Goal: Communication & Community: Share content

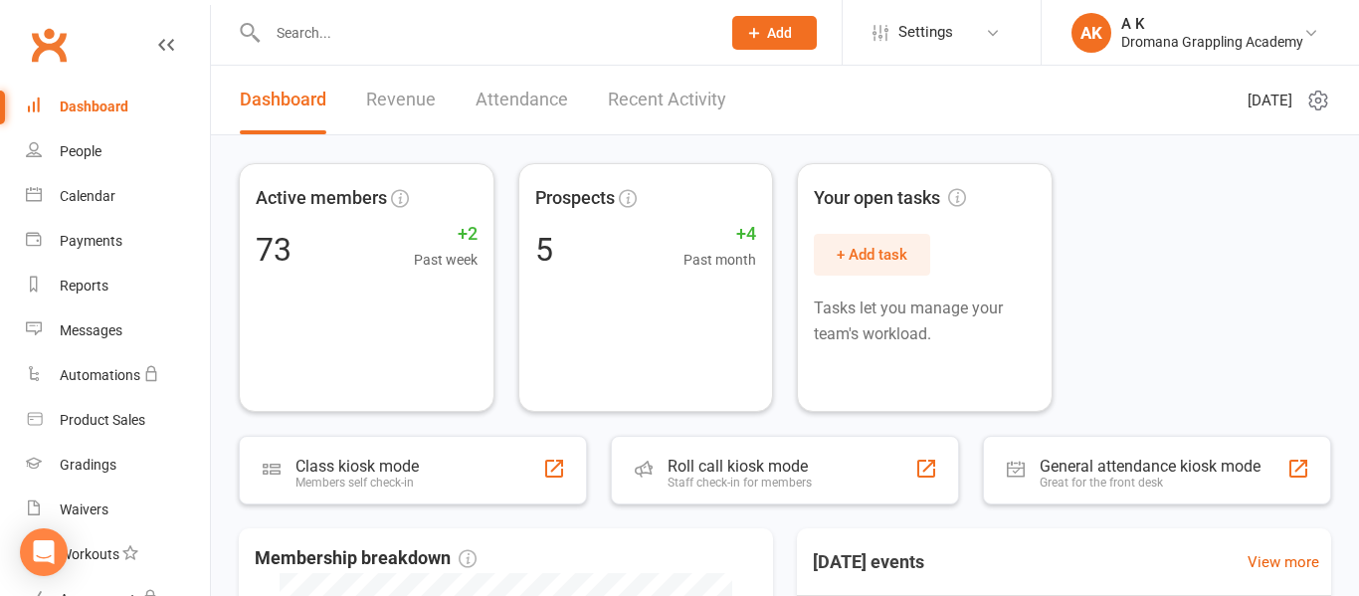
click at [490, 43] on input "text" at bounding box center [484, 33] width 445 height 28
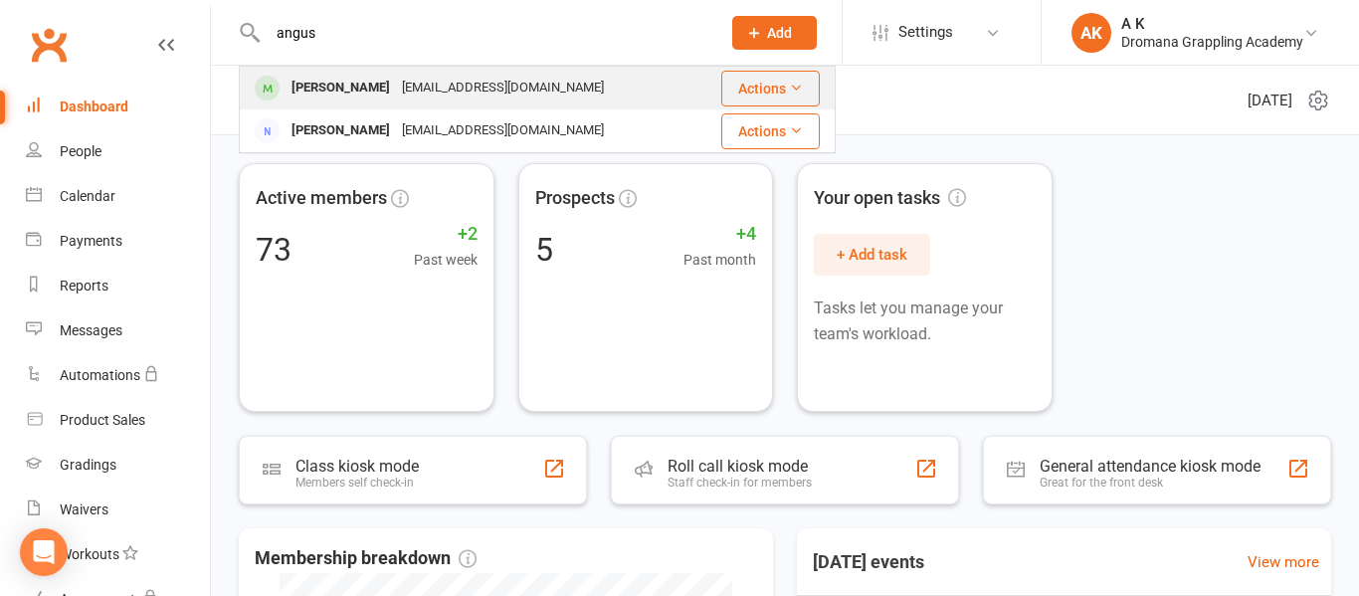
type input "angus"
click at [526, 74] on div "[EMAIL_ADDRESS][DOMAIN_NAME]" at bounding box center [503, 88] width 214 height 29
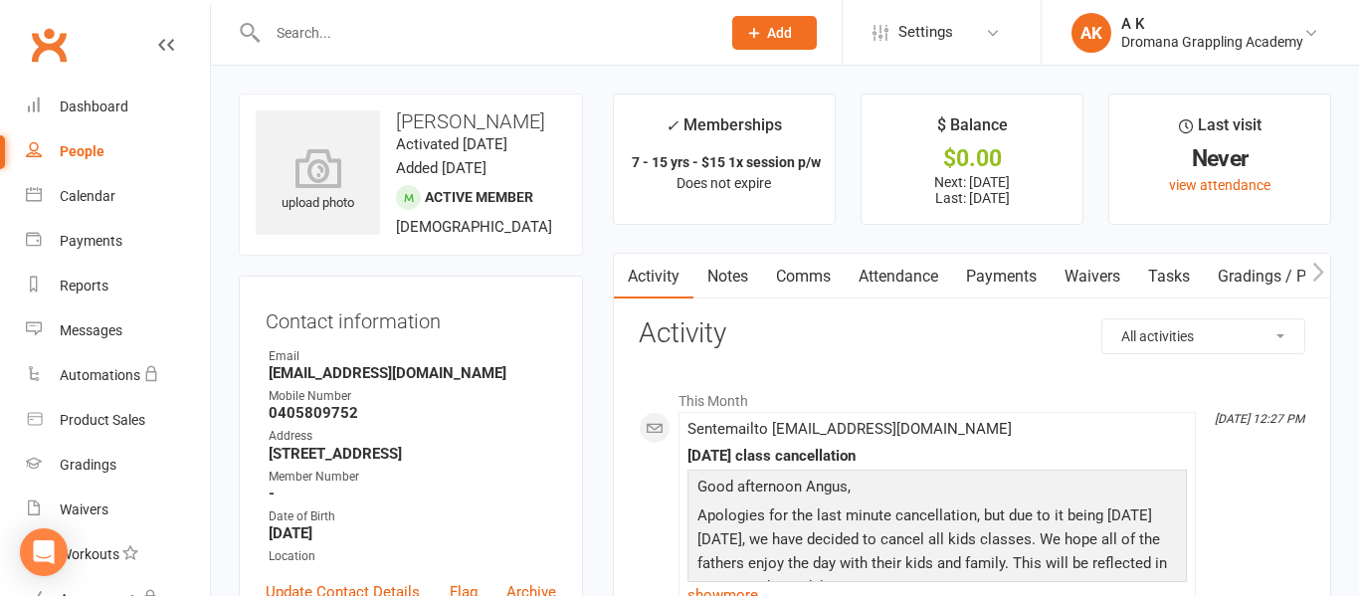
click at [988, 273] on link "Payments" at bounding box center [1001, 277] width 98 height 46
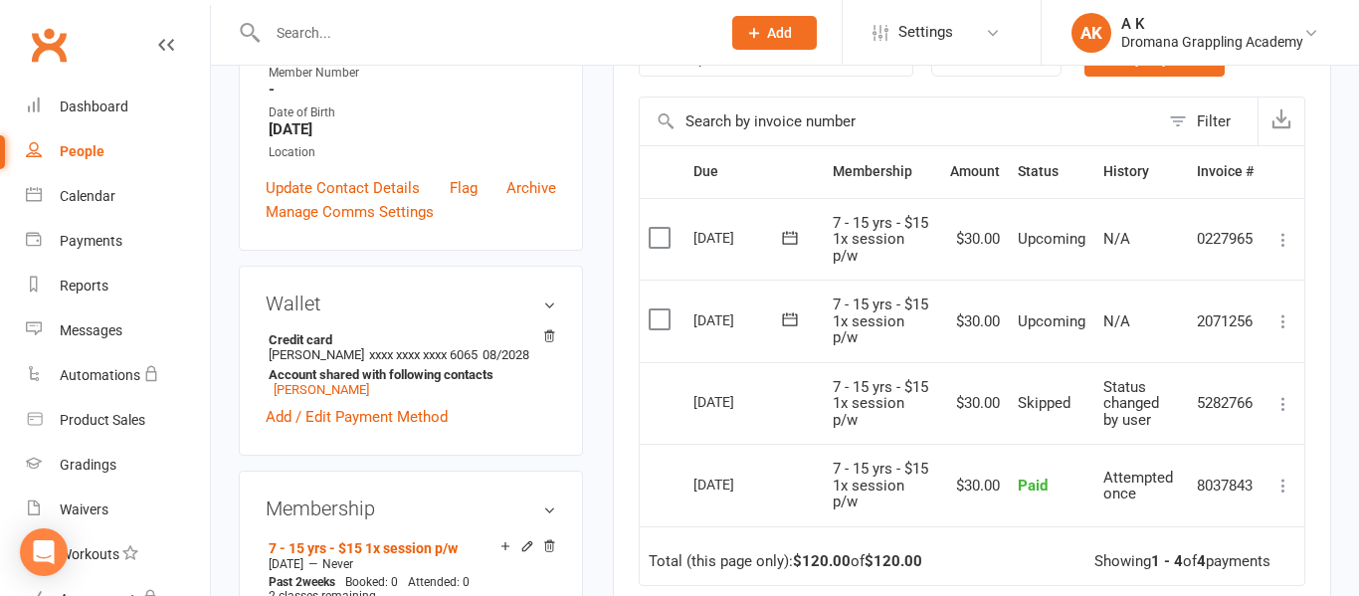
scroll to position [405, 0]
click at [1284, 321] on icon at bounding box center [1283, 320] width 20 height 20
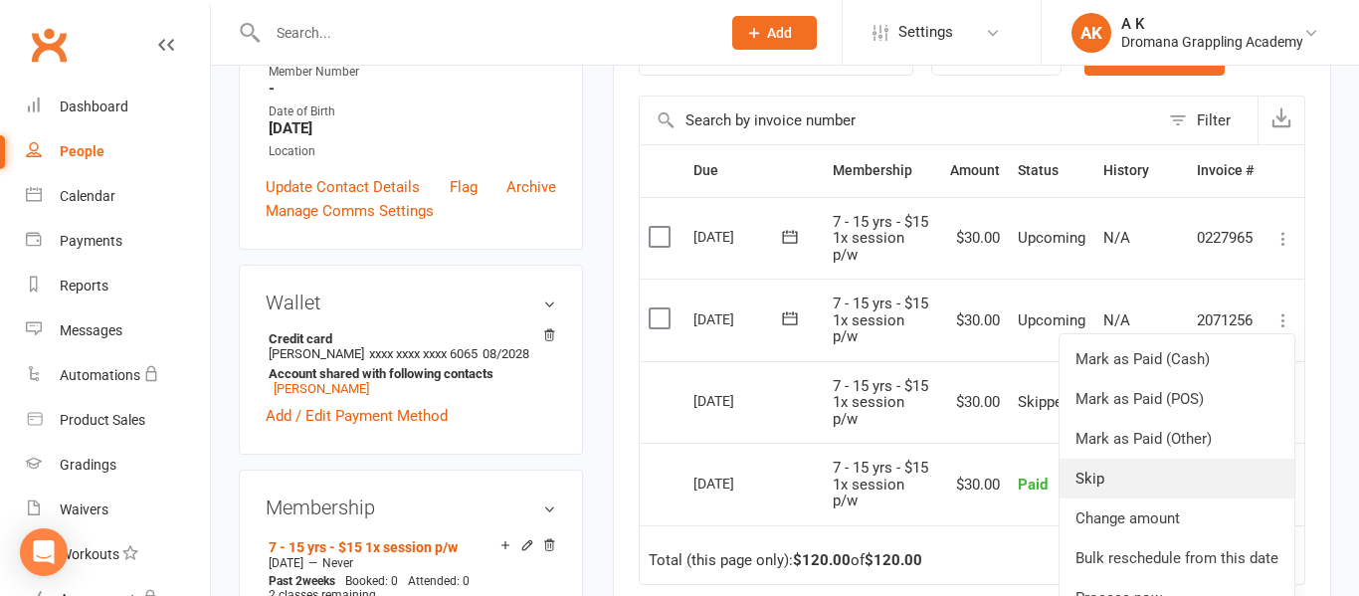
click at [1171, 467] on link "Skip" at bounding box center [1176, 479] width 235 height 40
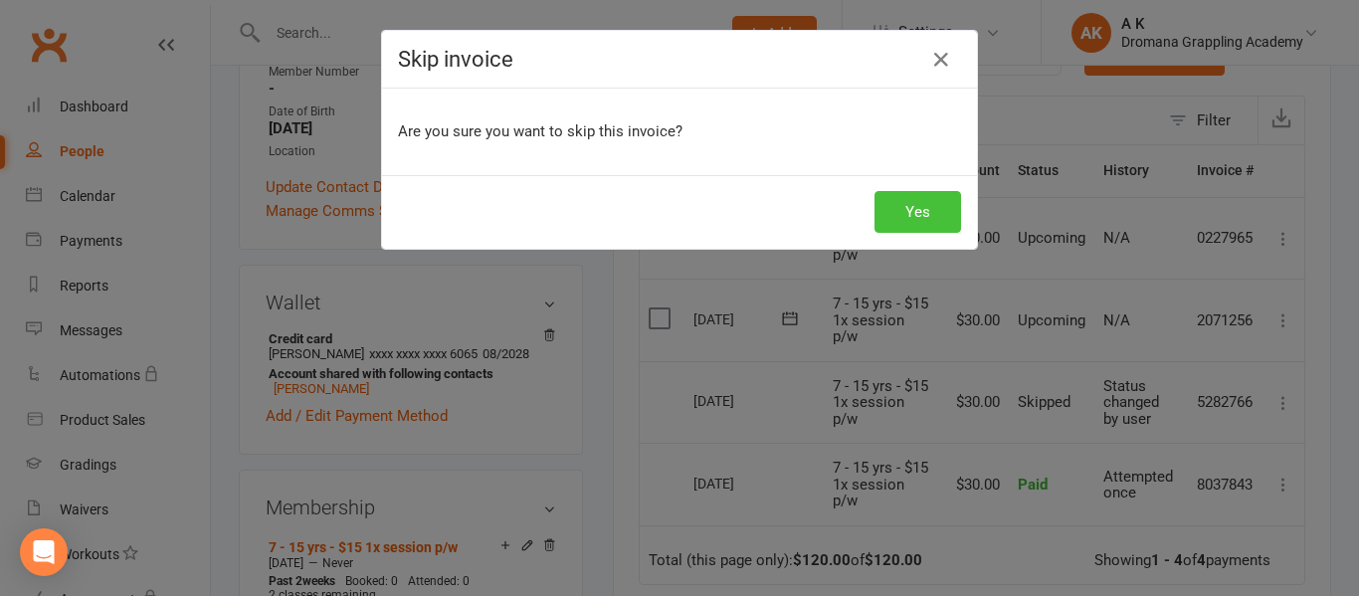
click at [899, 217] on button "Yes" at bounding box center [917, 212] width 87 height 42
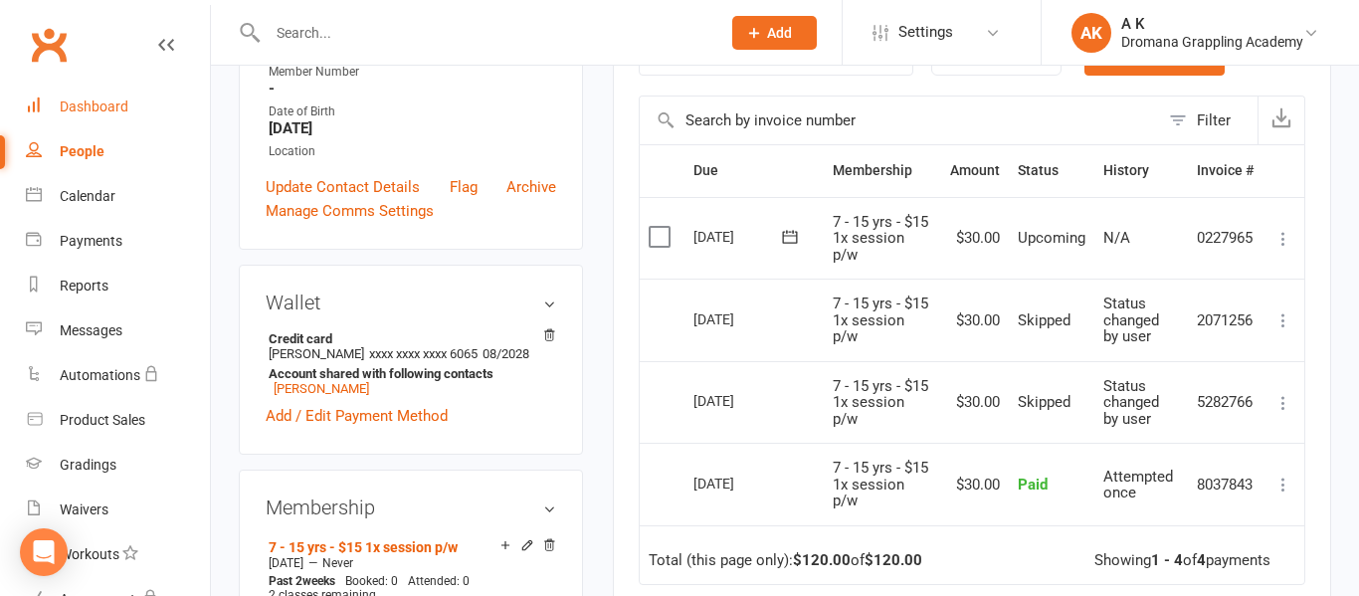
click at [93, 103] on div "Dashboard" at bounding box center [94, 106] width 69 height 16
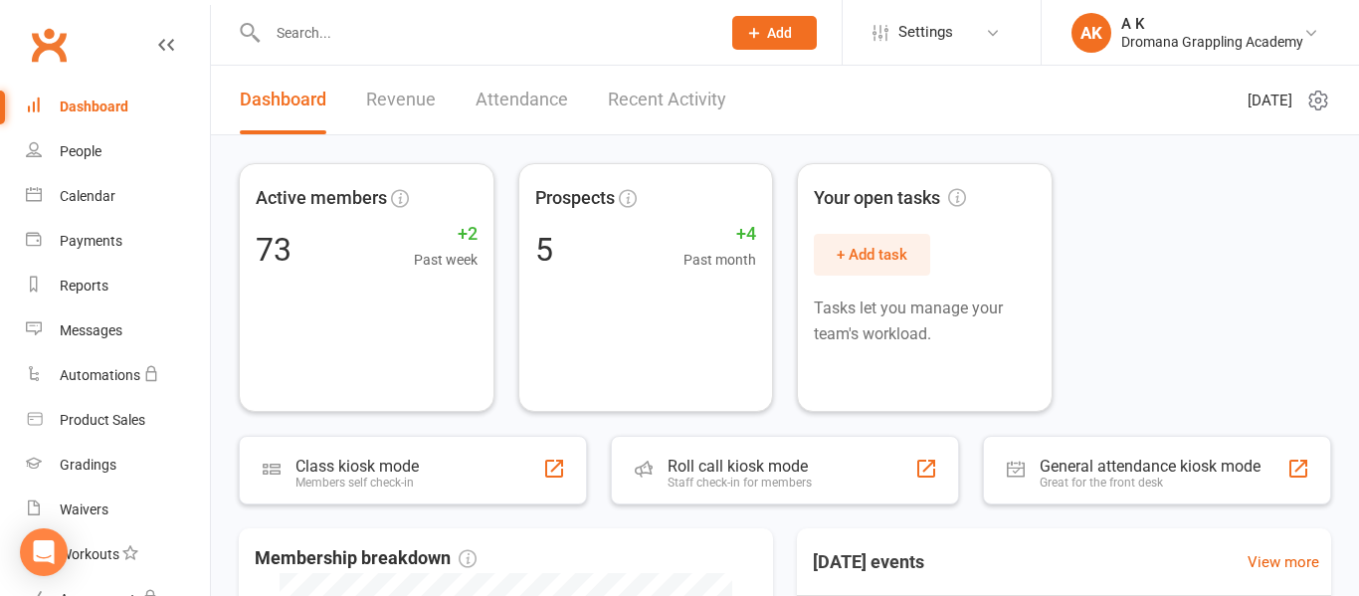
click at [121, 103] on div "Dashboard" at bounding box center [94, 106] width 69 height 16
click at [111, 93] on link "Dashboard" at bounding box center [118, 107] width 184 height 45
click at [661, 87] on link "Recent Activity" at bounding box center [667, 100] width 118 height 69
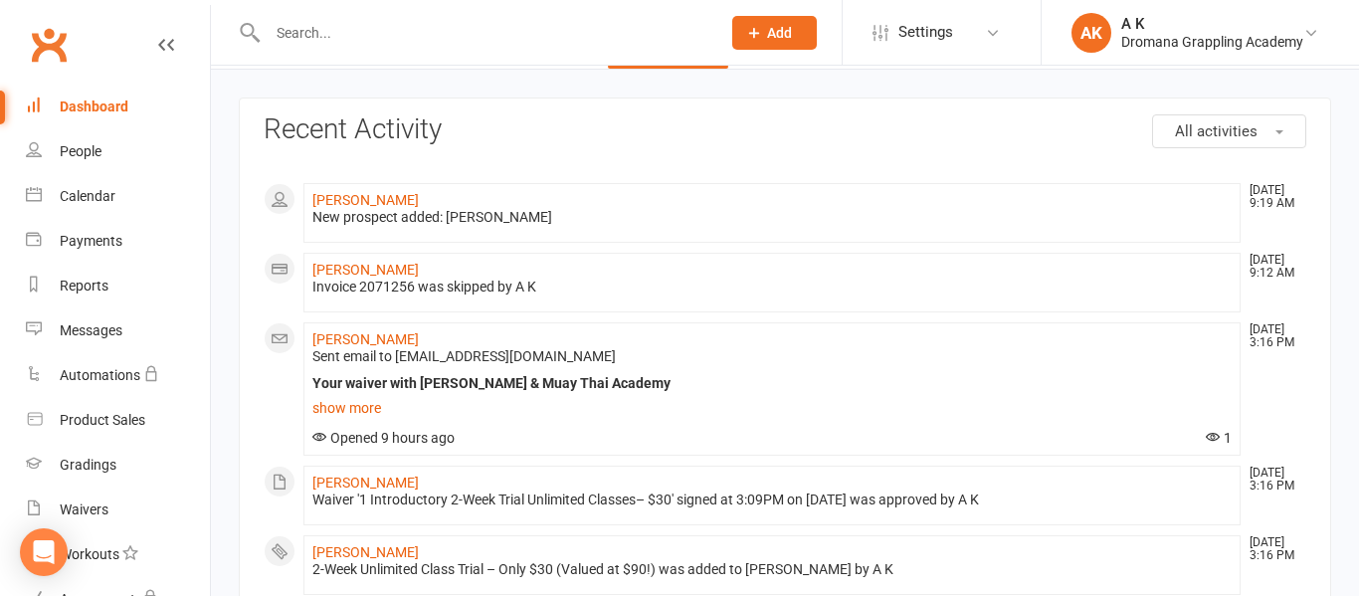
scroll to position [61, 0]
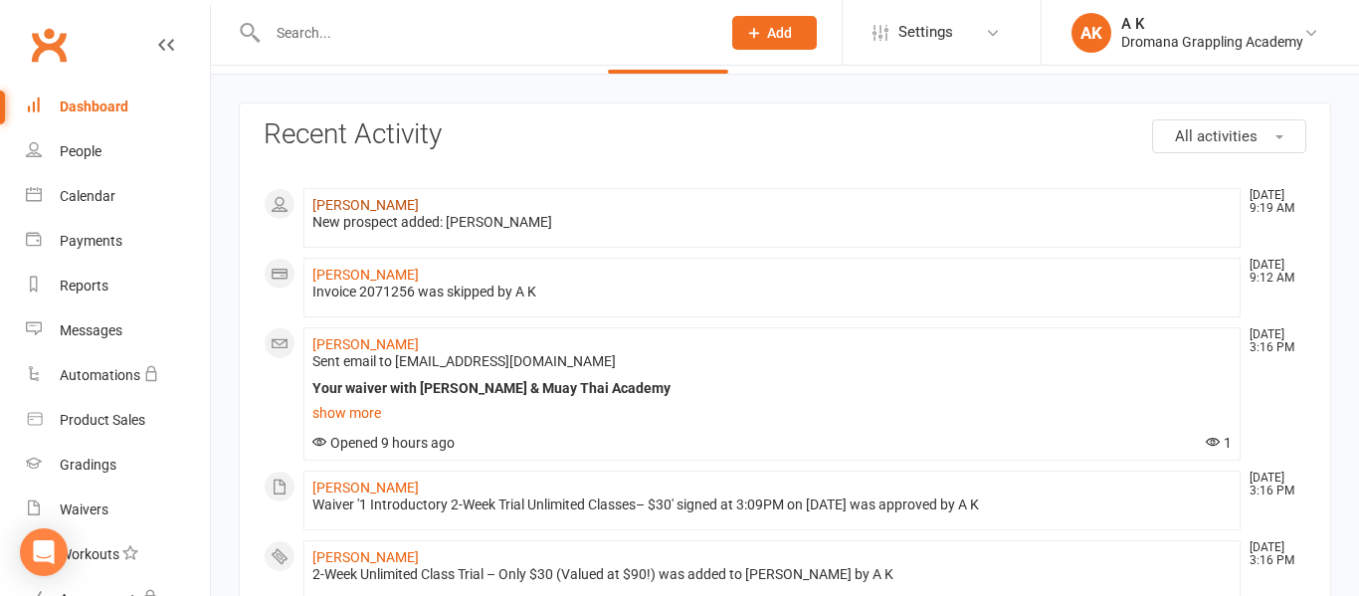
click at [396, 211] on link "[PERSON_NAME]" at bounding box center [365, 205] width 106 height 16
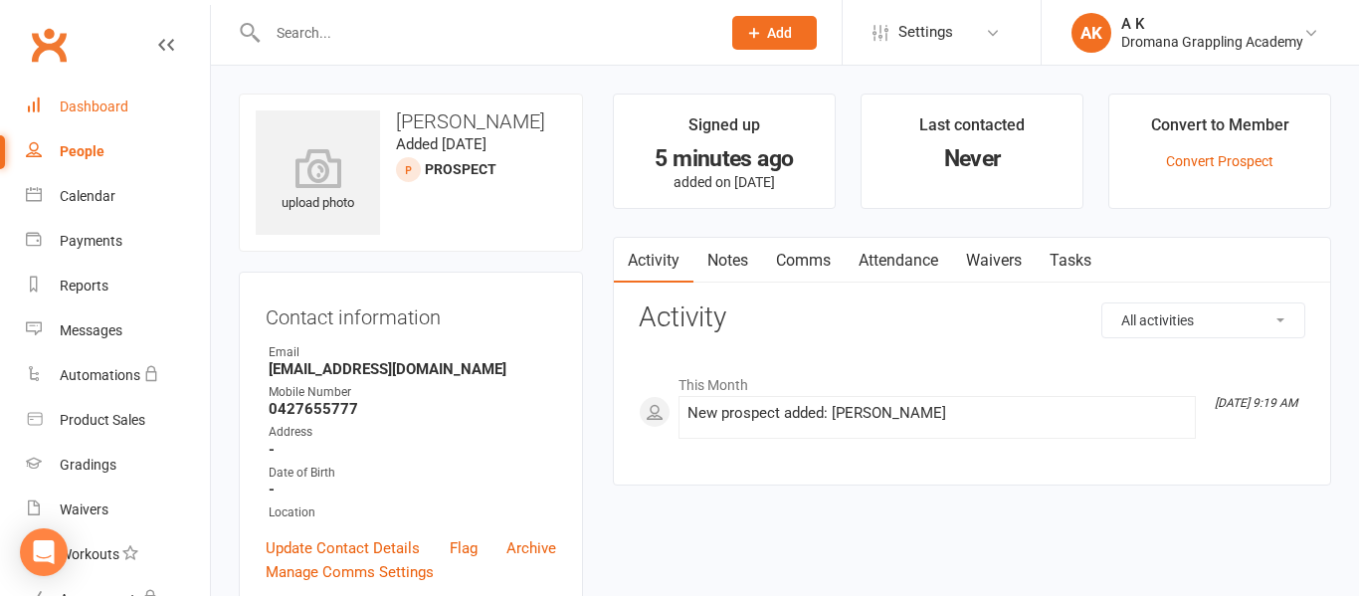
click at [104, 107] on div "Dashboard" at bounding box center [94, 106] width 69 height 16
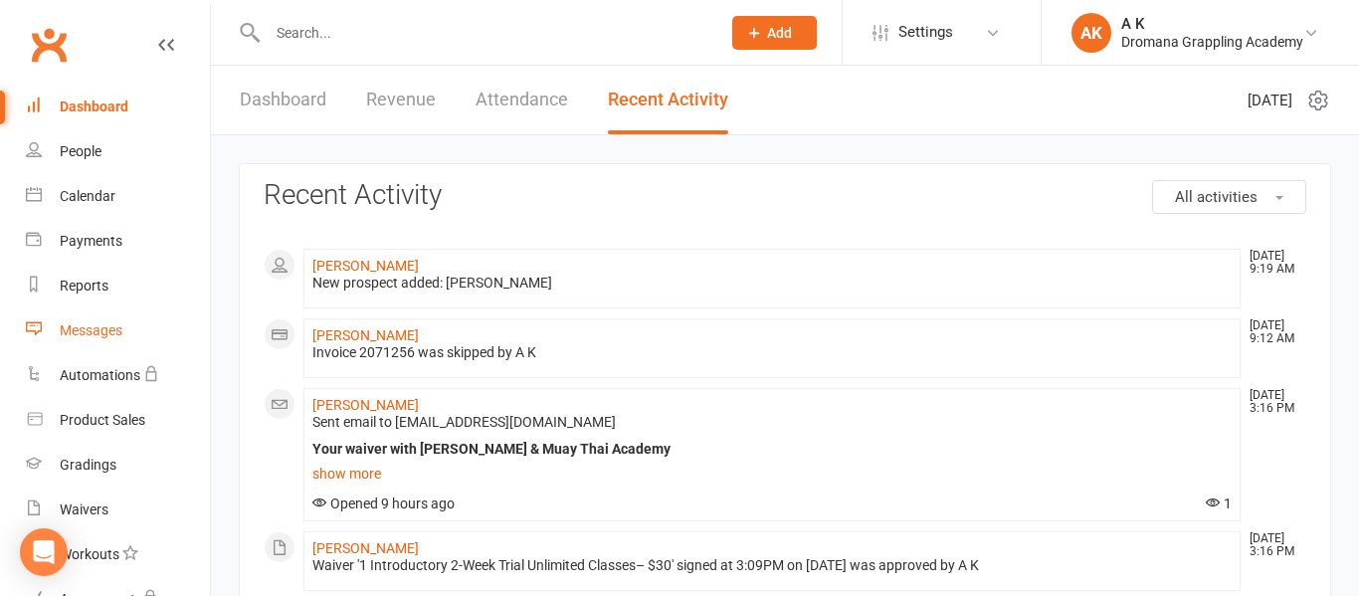
click at [71, 331] on div "Messages" at bounding box center [91, 330] width 63 height 16
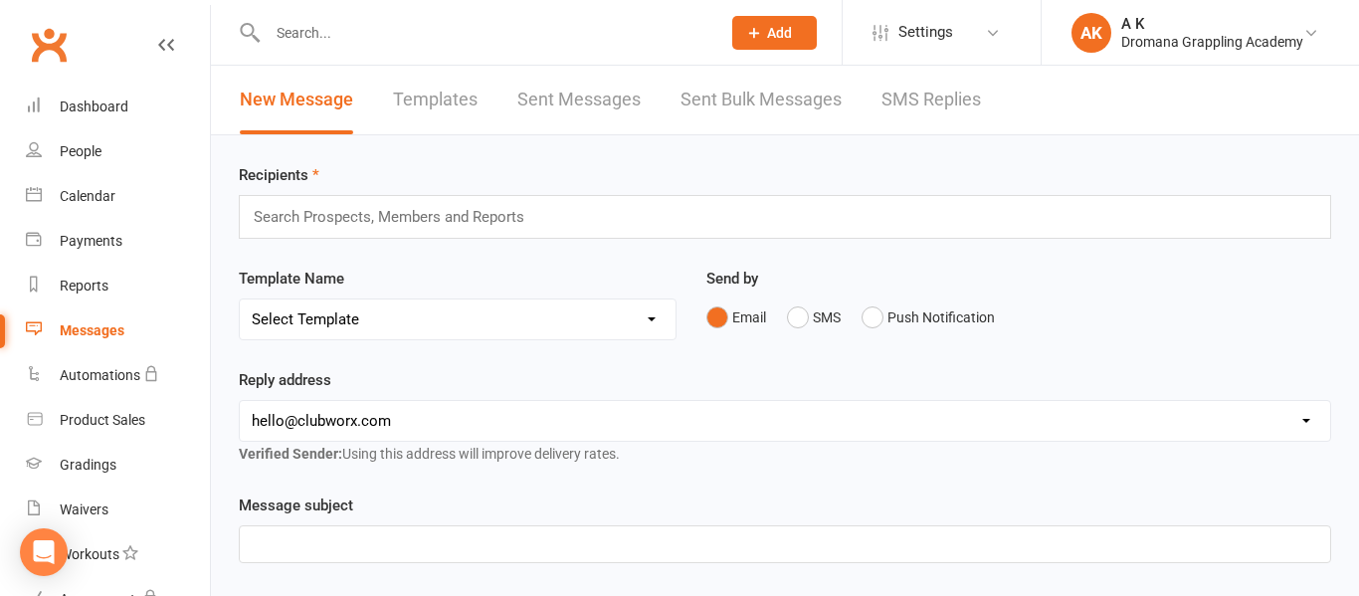
click at [740, 105] on link "Sent Bulk Messages" at bounding box center [760, 100] width 161 height 69
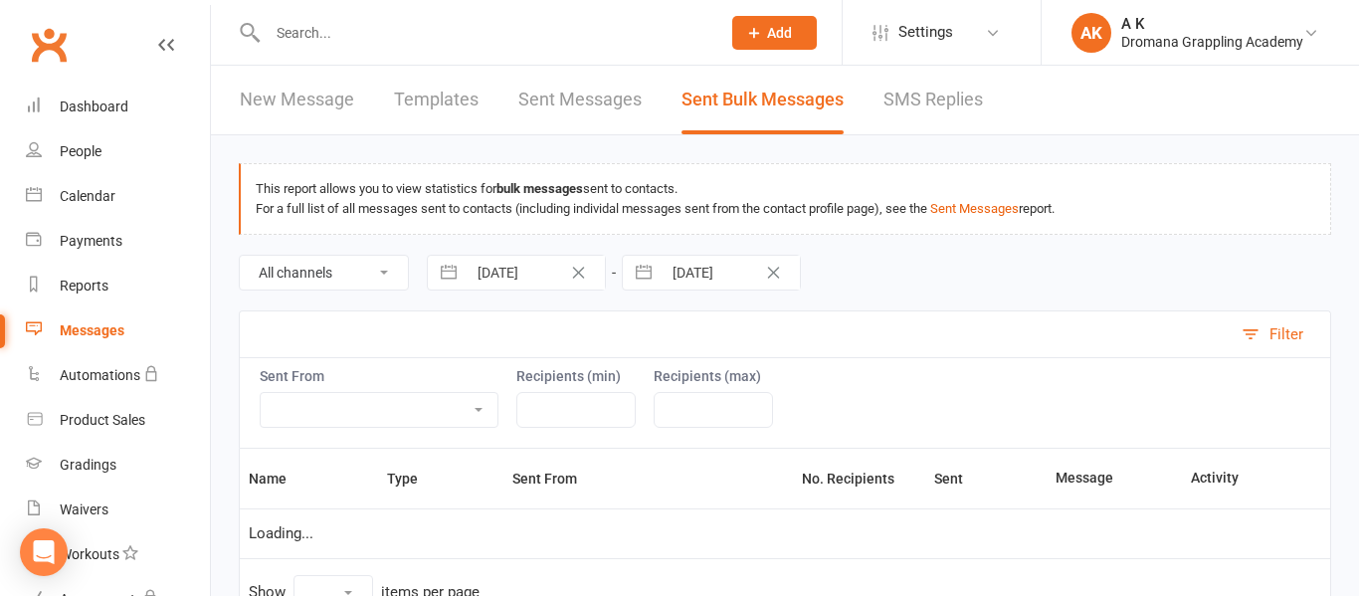
select select "10"
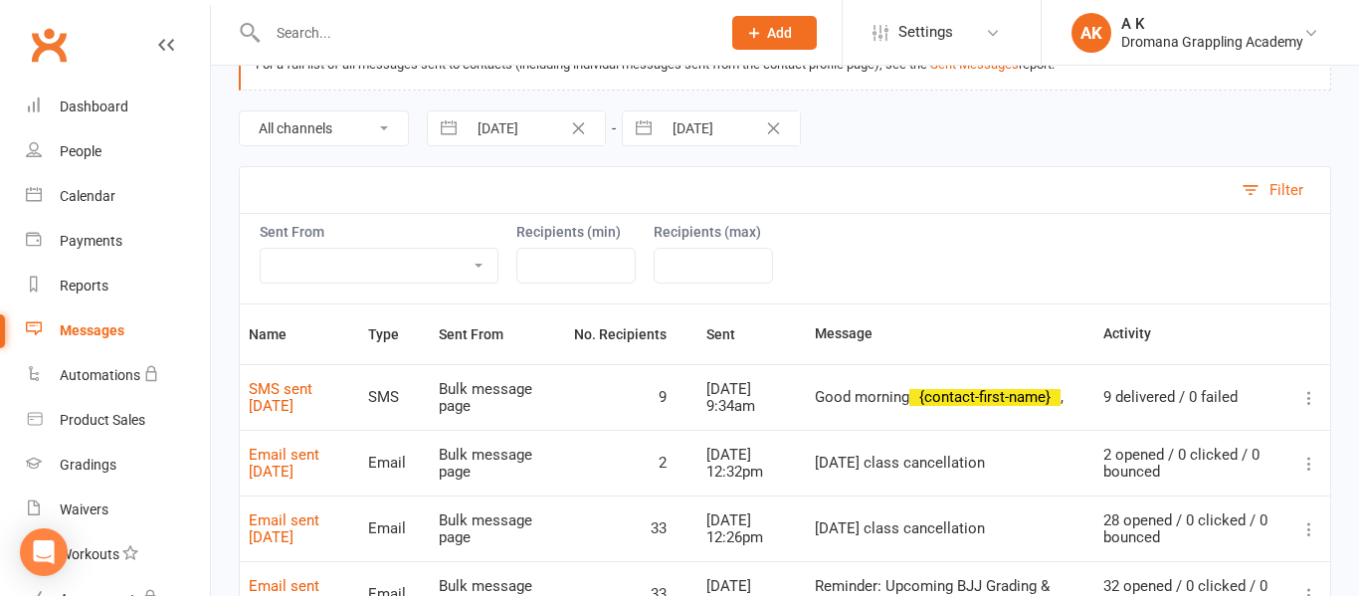
scroll to position [142, 0]
click at [482, 141] on input "[DATE]" at bounding box center [536, 130] width 138 height 34
select select "6"
select select "2025"
select select "7"
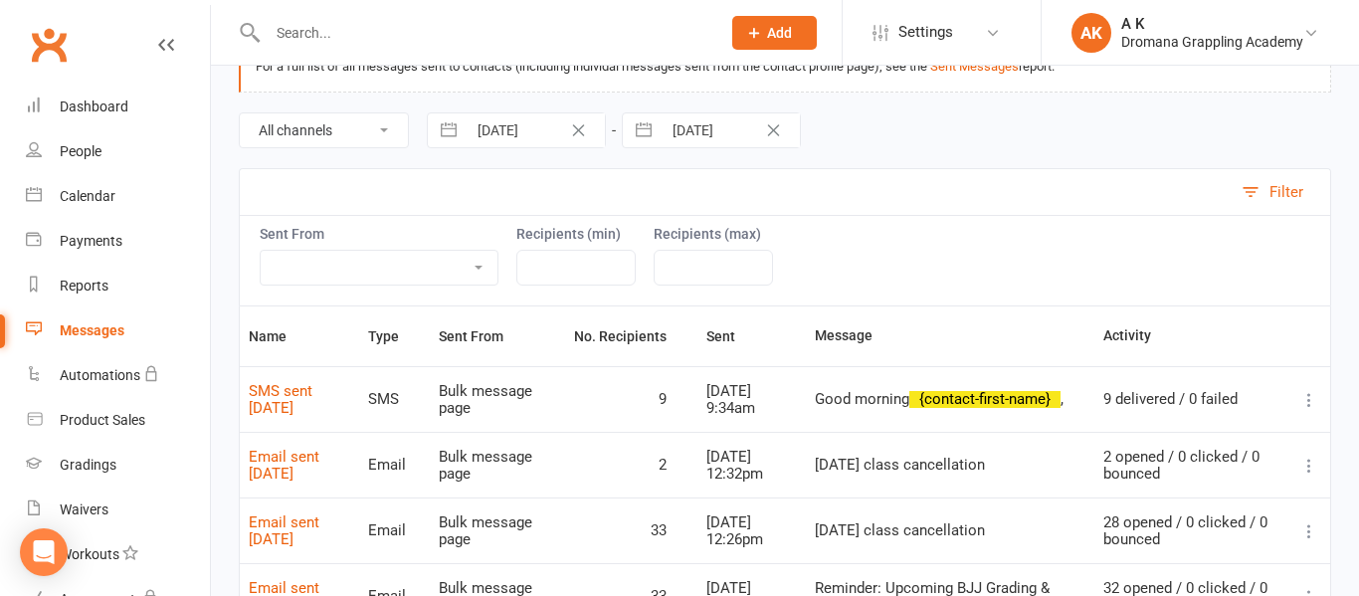
select select "2025"
select select "8"
select select "2025"
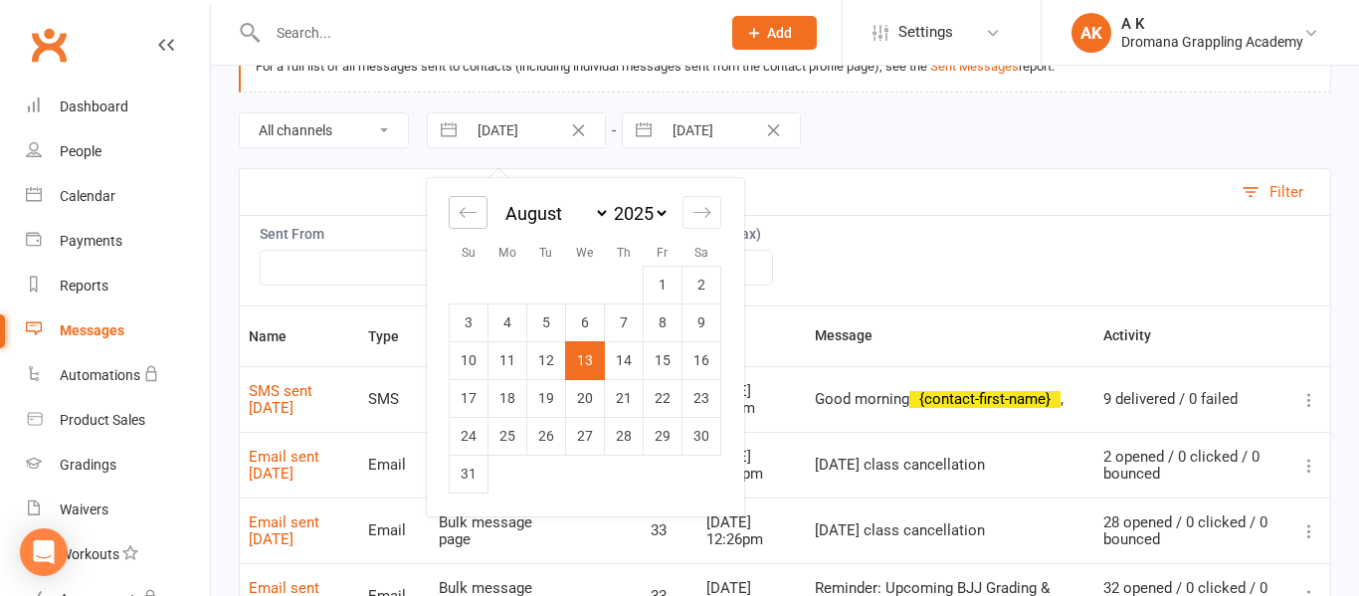
click at [480, 210] on div "Move backward to switch to the previous month." at bounding box center [468, 212] width 39 height 33
select select "5"
select select "2025"
click at [480, 210] on div "Move backward to switch to the previous month." at bounding box center [468, 212] width 39 height 33
select select "4"
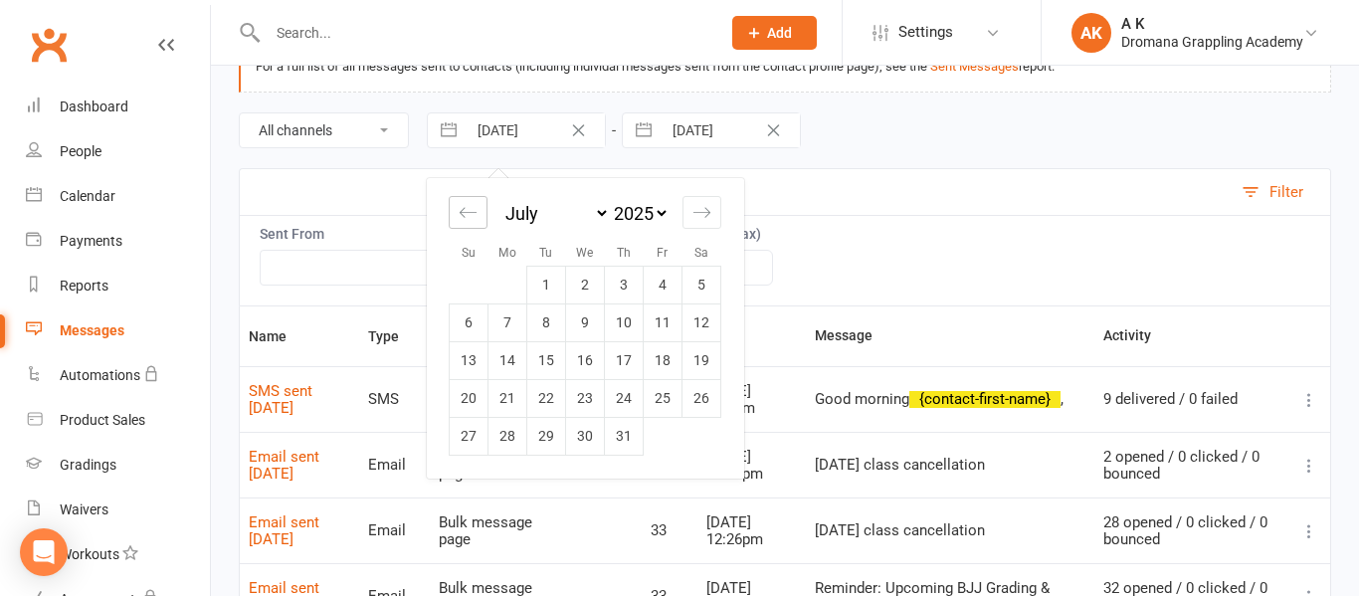
select select "2025"
click at [583, 323] on td "11" at bounding box center [585, 322] width 39 height 38
type input "[DATE]"
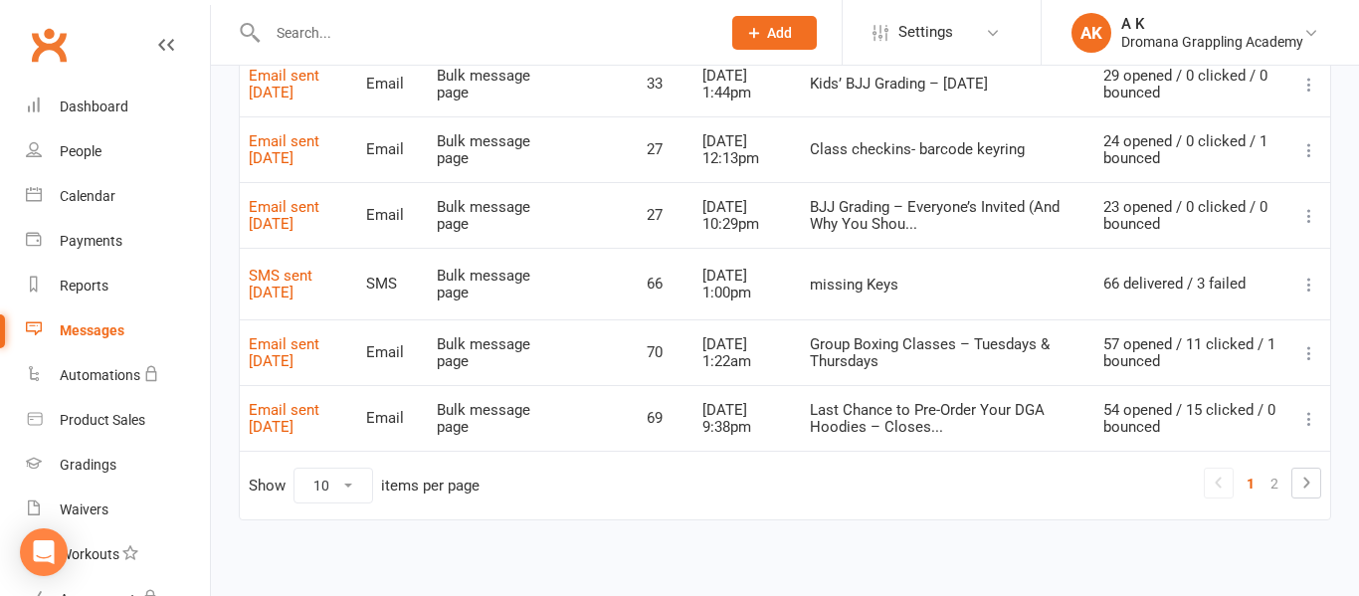
scroll to position [729, 0]
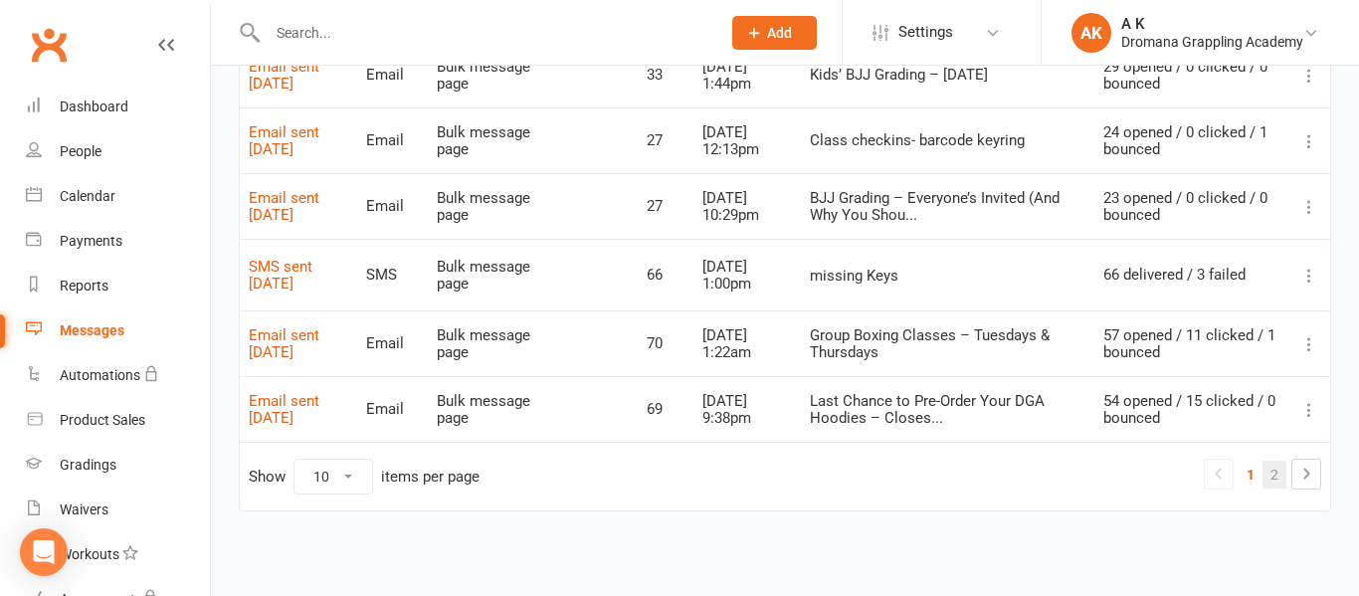
click at [1278, 472] on link "2" at bounding box center [1274, 475] width 24 height 28
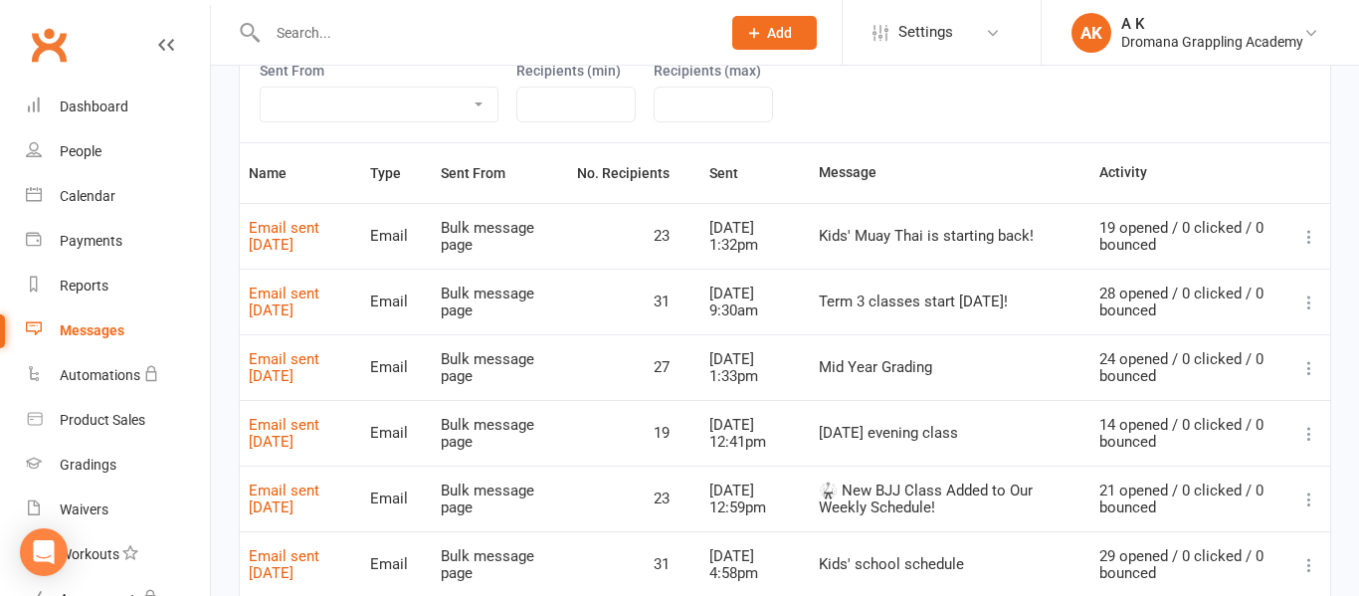
scroll to position [297, 0]
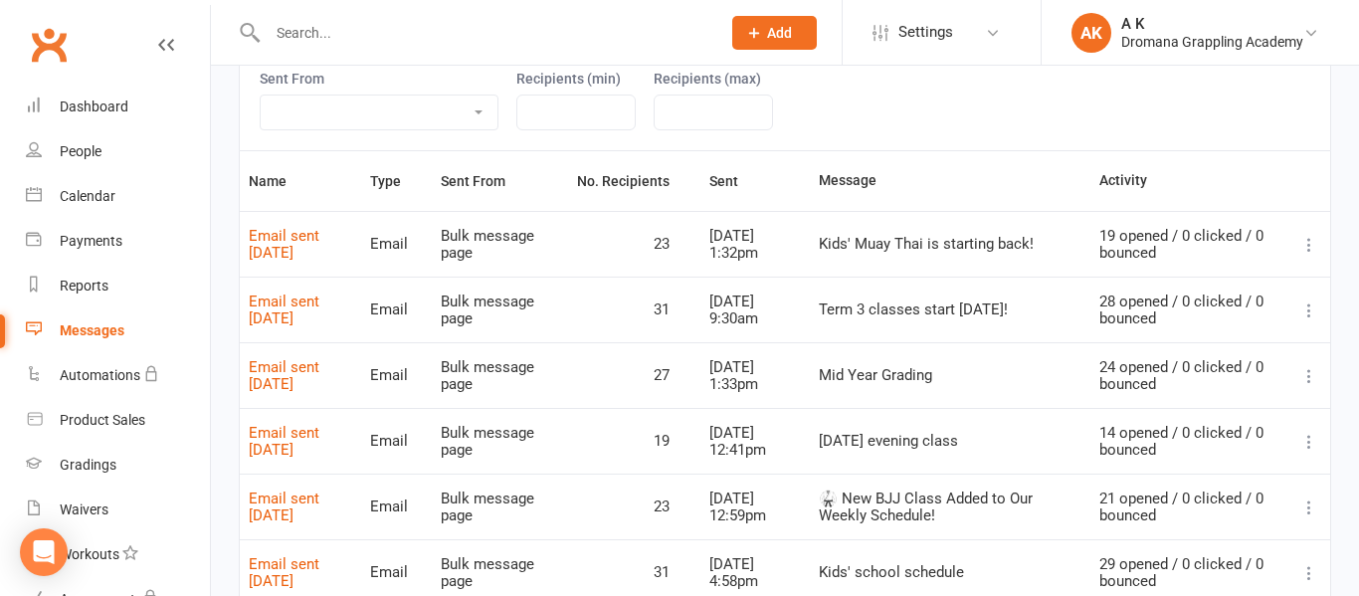
click at [1306, 378] on icon at bounding box center [1309, 376] width 20 height 20
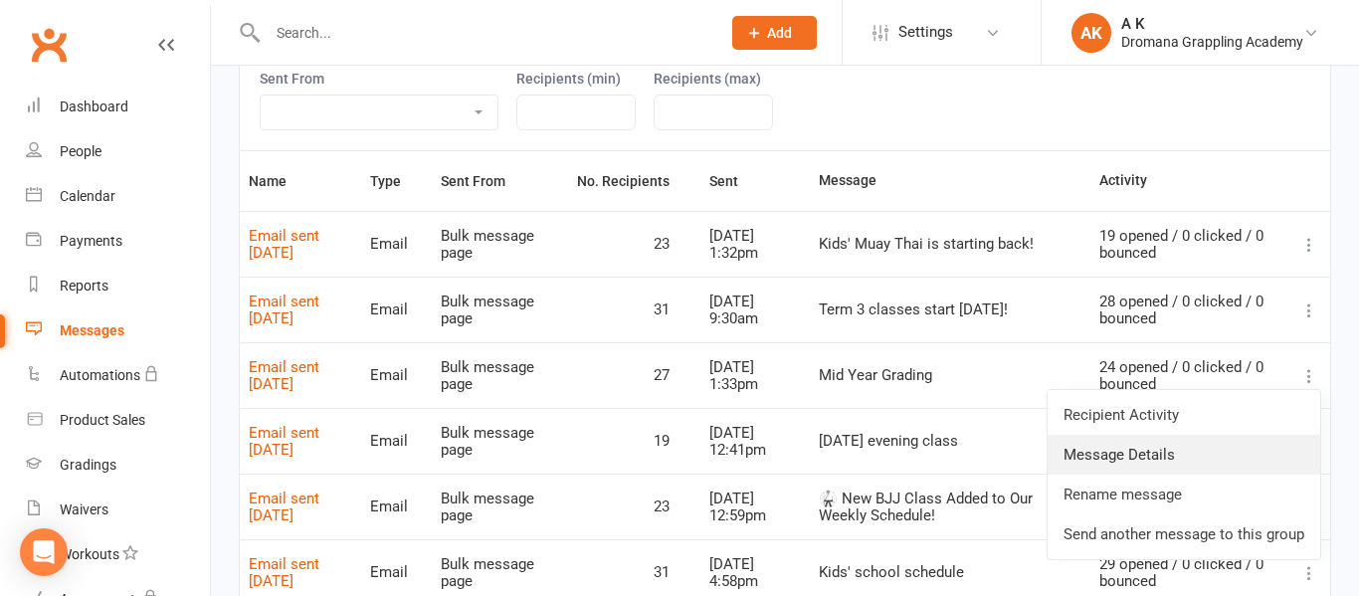
click at [1188, 450] on link "Message Details" at bounding box center [1183, 455] width 273 height 40
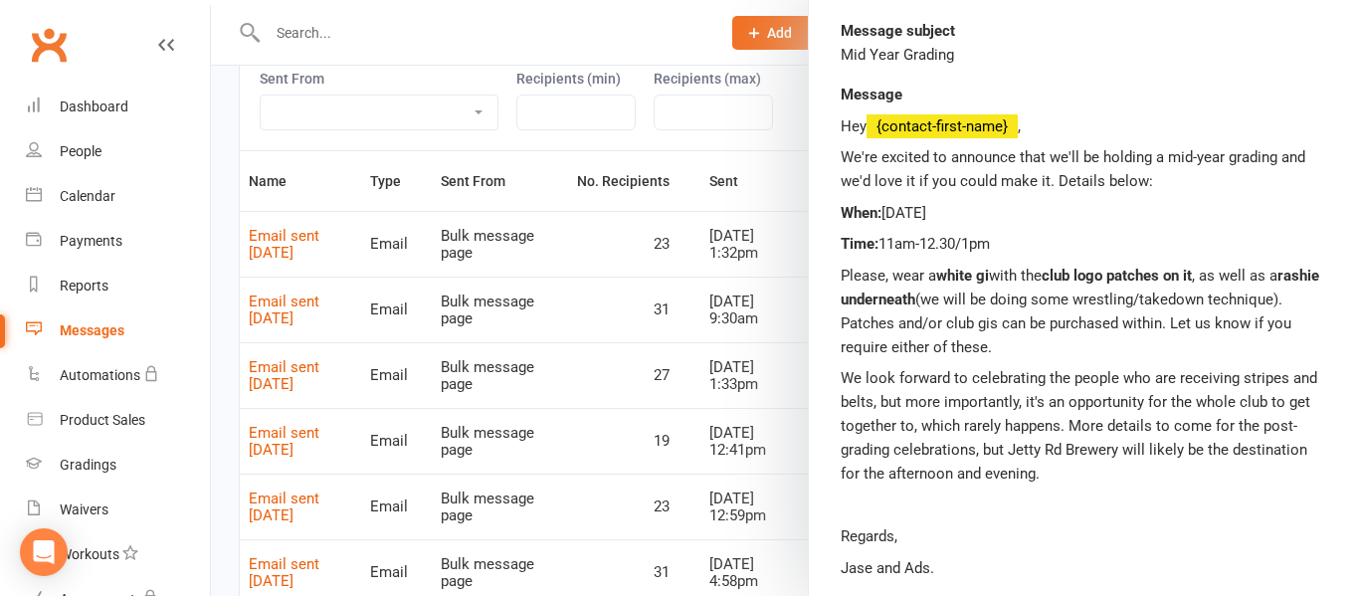
scroll to position [0, 0]
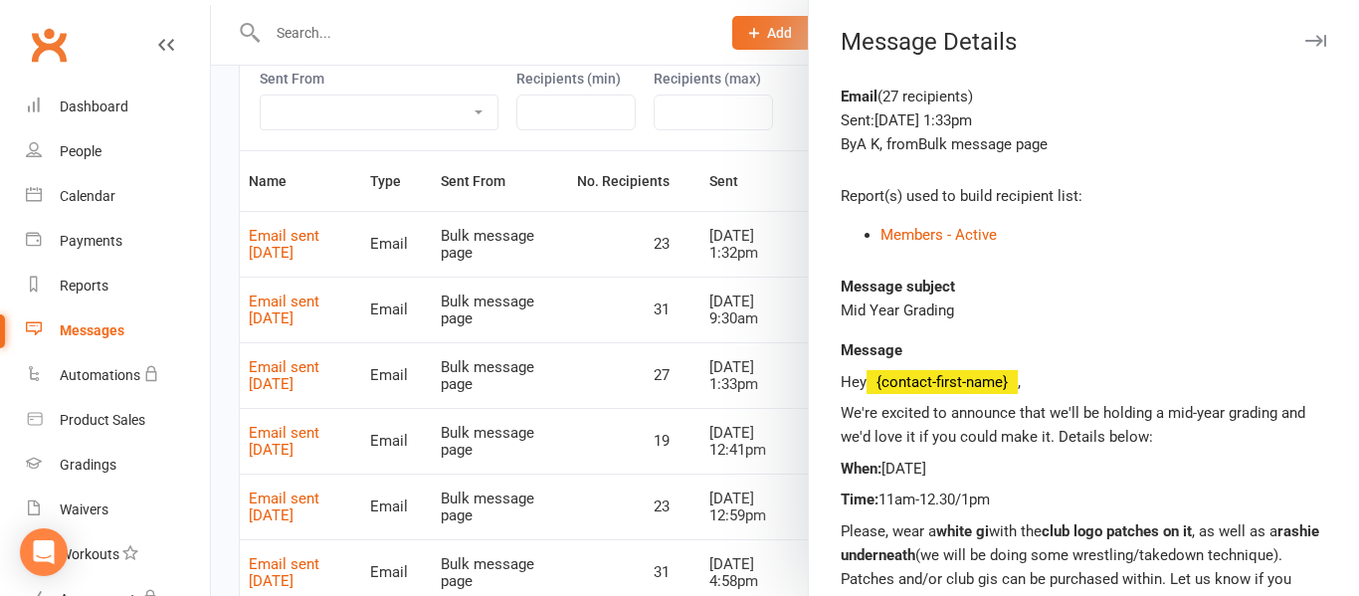
click at [1300, 44] on div "Message Details" at bounding box center [1084, 42] width 550 height 28
click at [1305, 44] on icon "button" at bounding box center [1315, 41] width 21 height 12
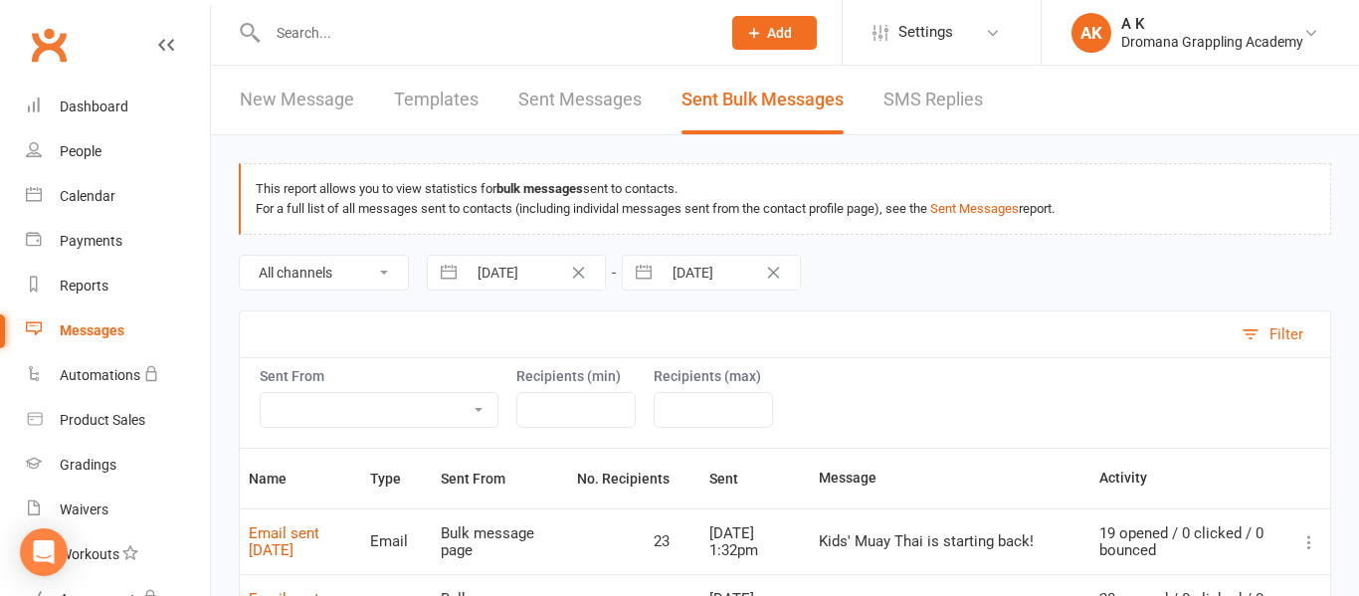
click at [513, 278] on input "[DATE]" at bounding box center [536, 273] width 138 height 34
select select "4"
select select "2025"
select select "5"
select select "2025"
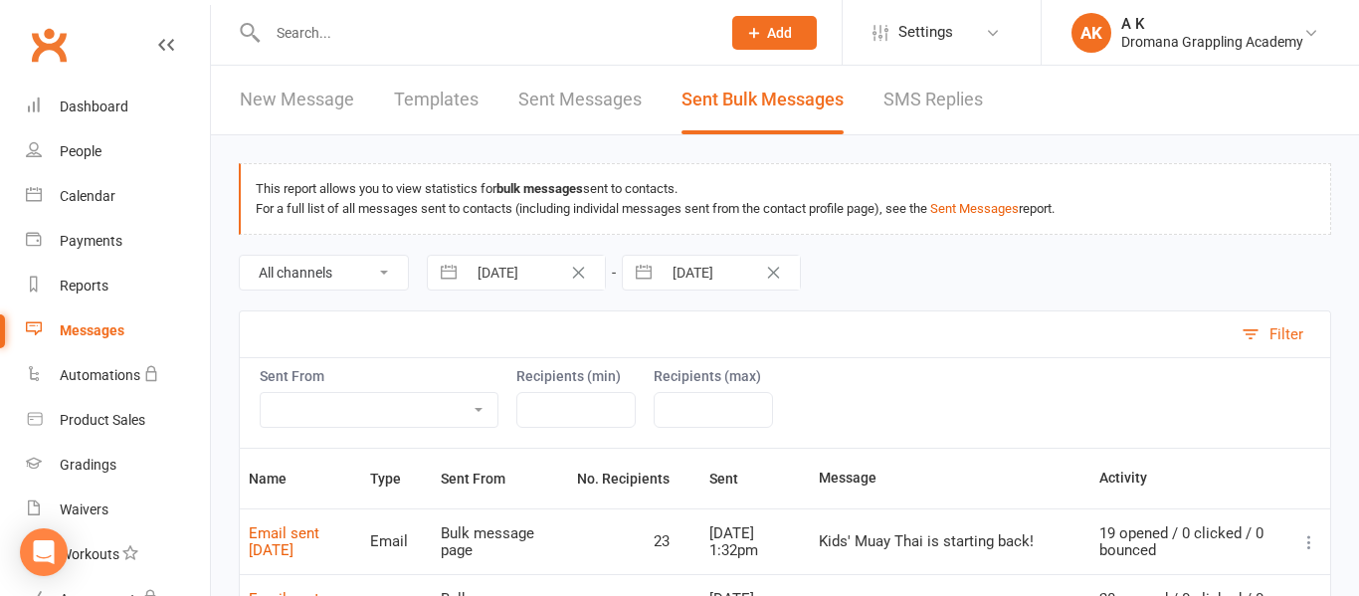
select select "6"
select select "2025"
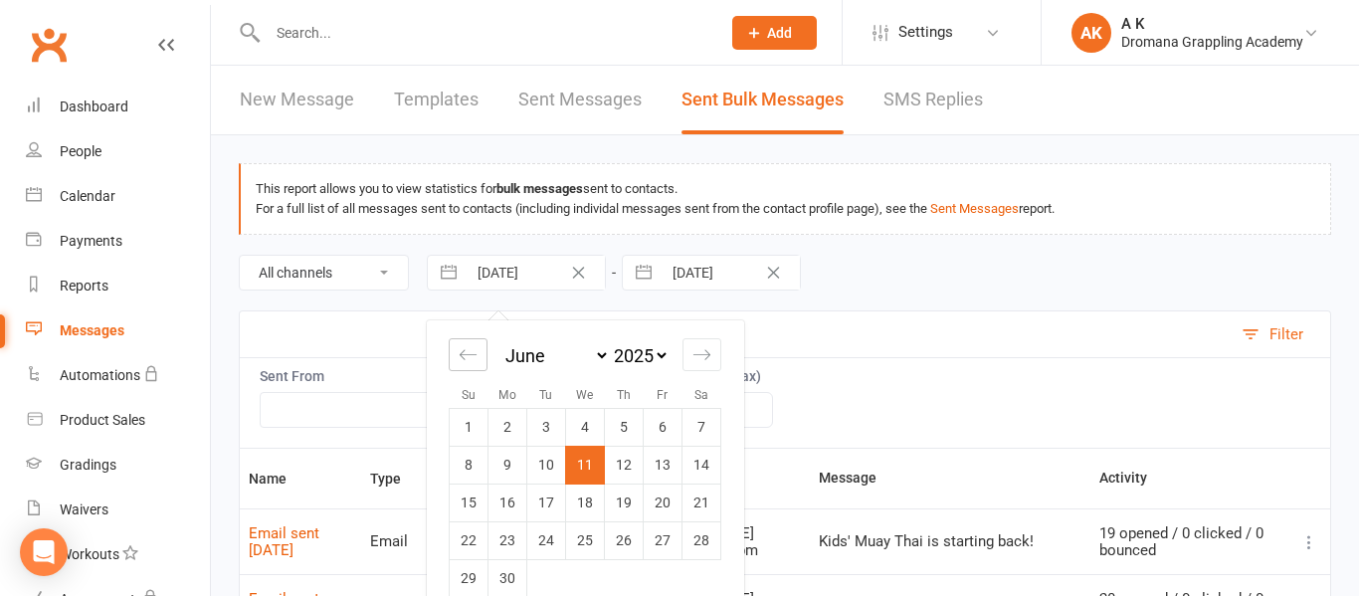
click at [457, 366] on div "Move backward to switch to the previous month." at bounding box center [468, 354] width 39 height 33
select select "3"
select select "2025"
click at [457, 366] on div "Move backward to switch to the previous month." at bounding box center [468, 354] width 39 height 33
select select "2"
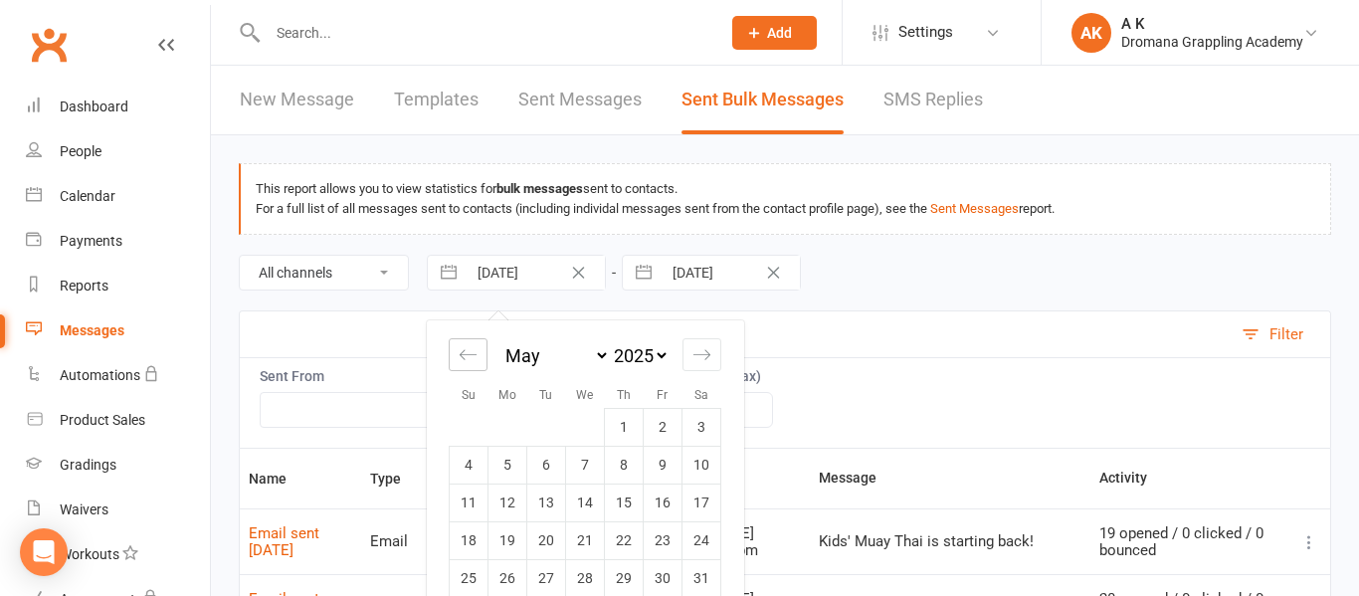
select select "2025"
click at [457, 366] on div "Move backward to switch to the previous month." at bounding box center [468, 354] width 39 height 33
select select "1"
select select "2025"
click at [457, 366] on div "Move backward to switch to the previous month." at bounding box center [468, 354] width 39 height 33
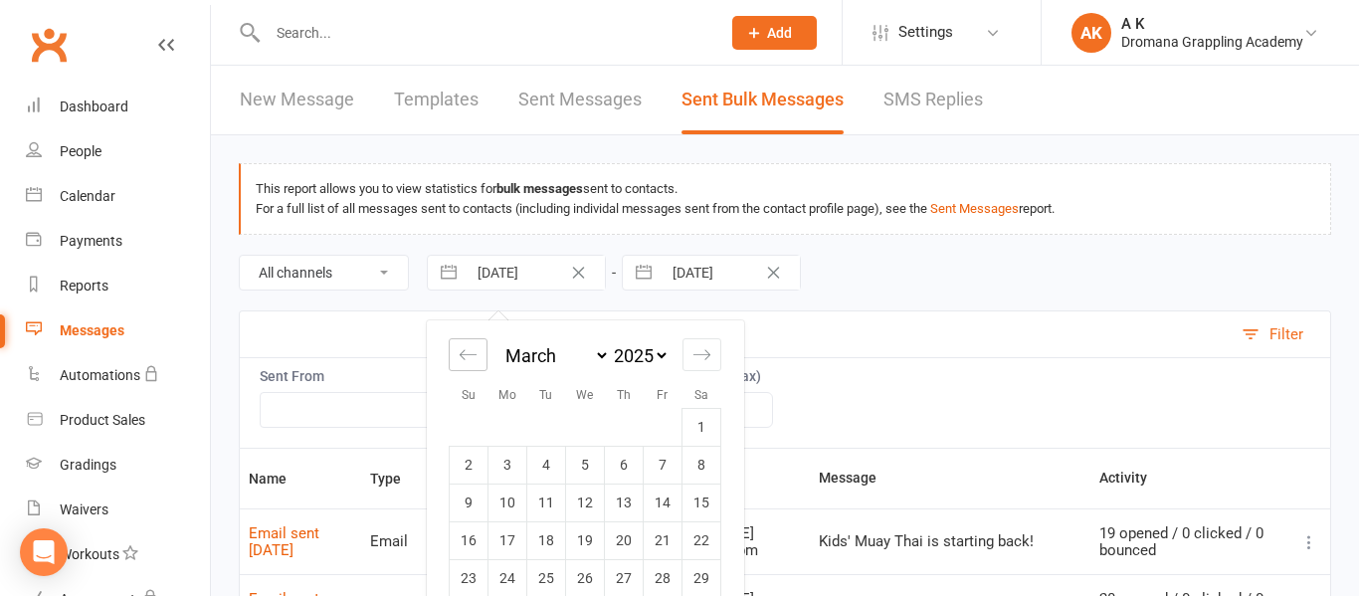
select select "2025"
click at [553, 475] on td "4" at bounding box center [546, 465] width 39 height 38
type input "[DATE]"
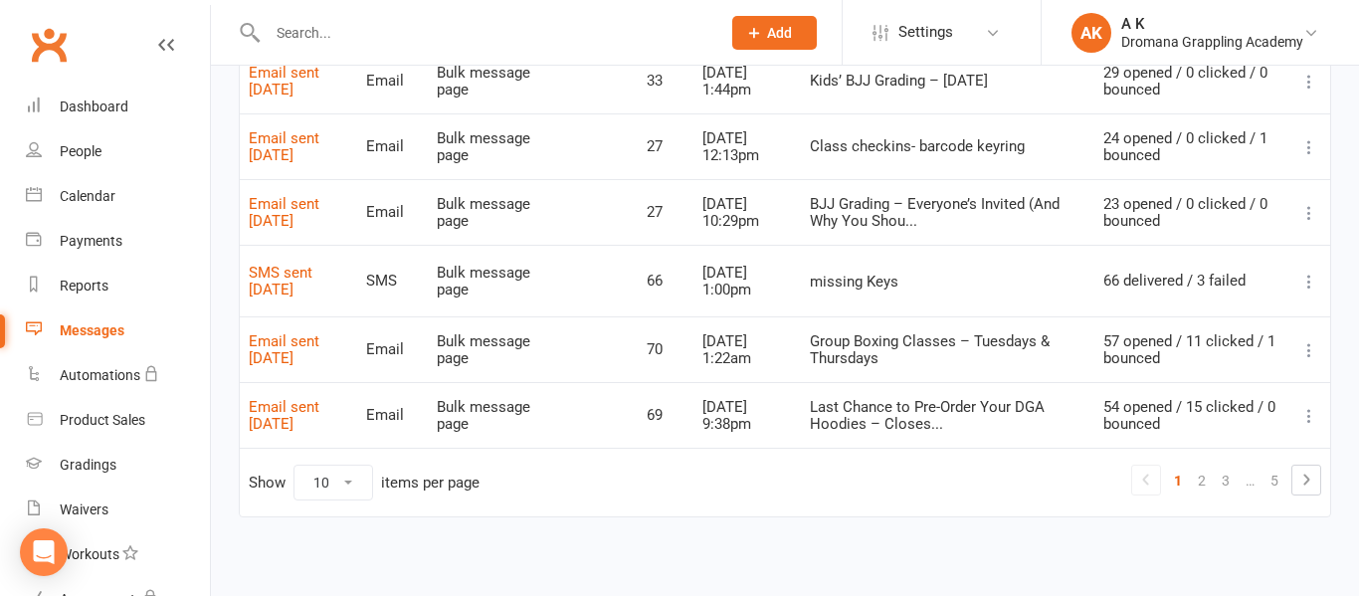
scroll to position [729, 0]
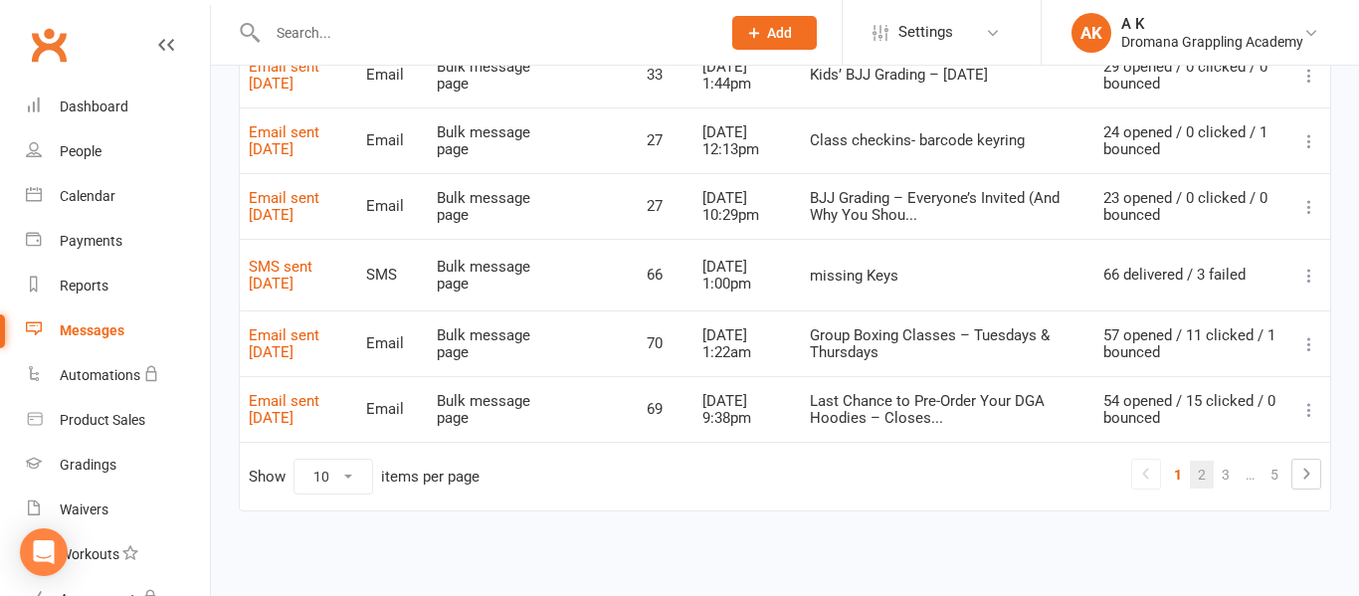
click at [1202, 470] on link "2" at bounding box center [1202, 475] width 24 height 28
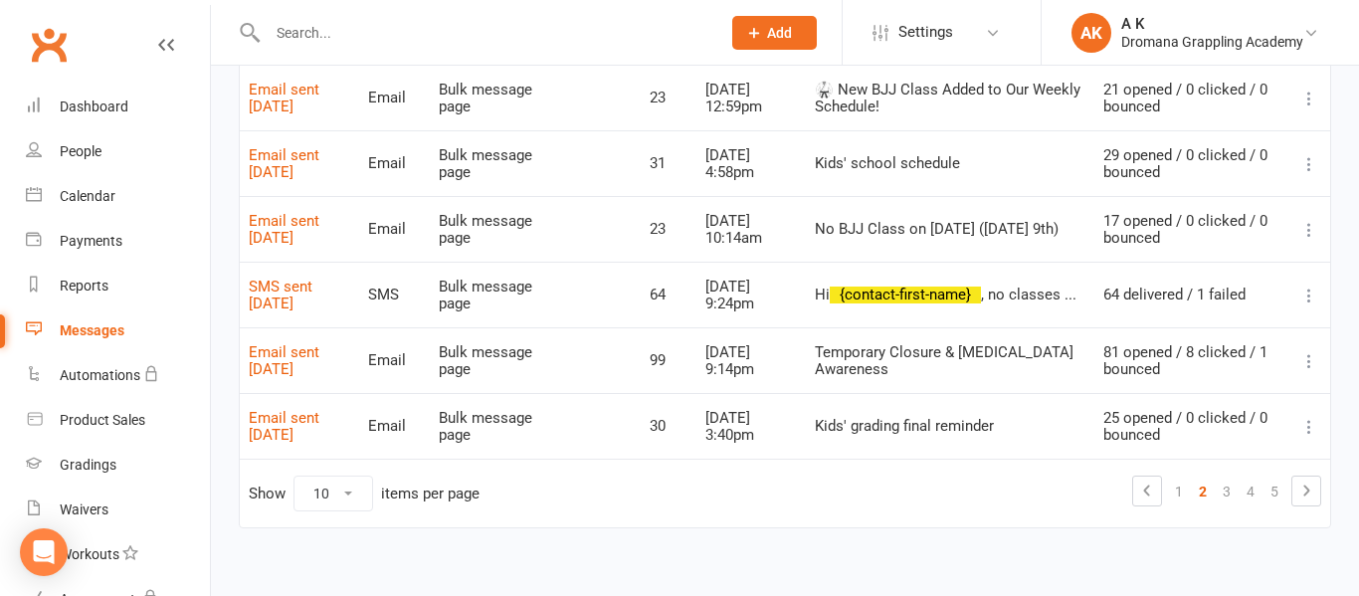
scroll to position [707, 0]
click at [1221, 492] on link "3" at bounding box center [1226, 490] width 24 height 28
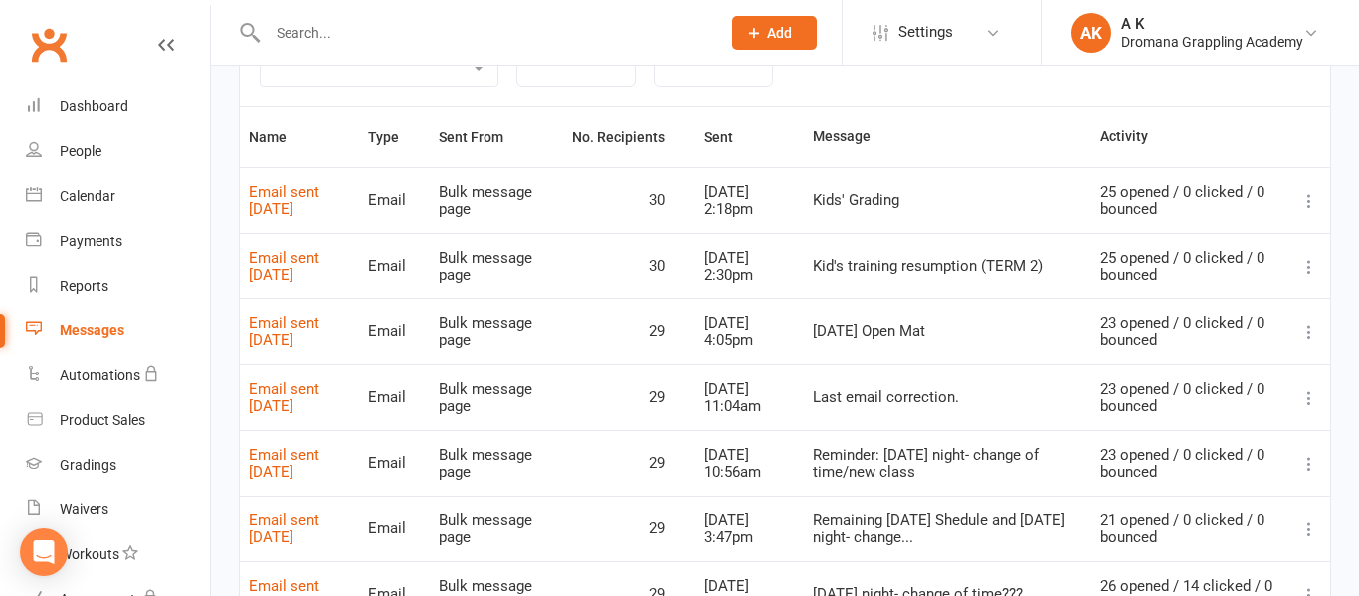
scroll to position [332, 0]
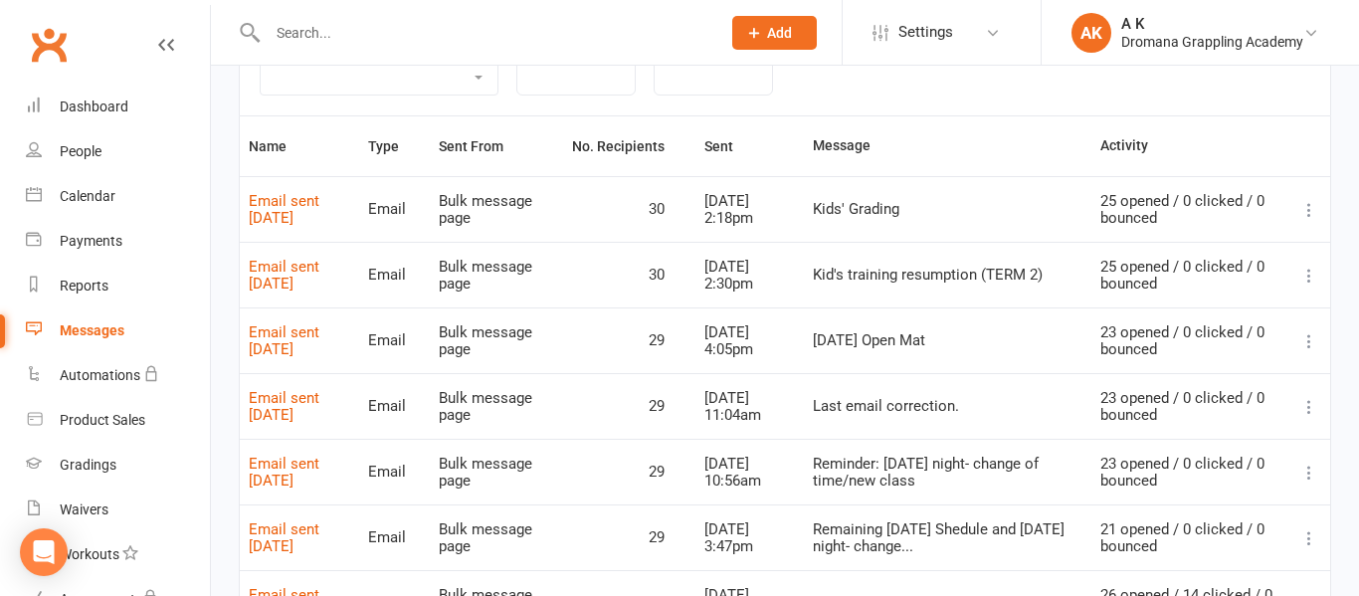
click at [1304, 209] on icon at bounding box center [1309, 210] width 20 height 20
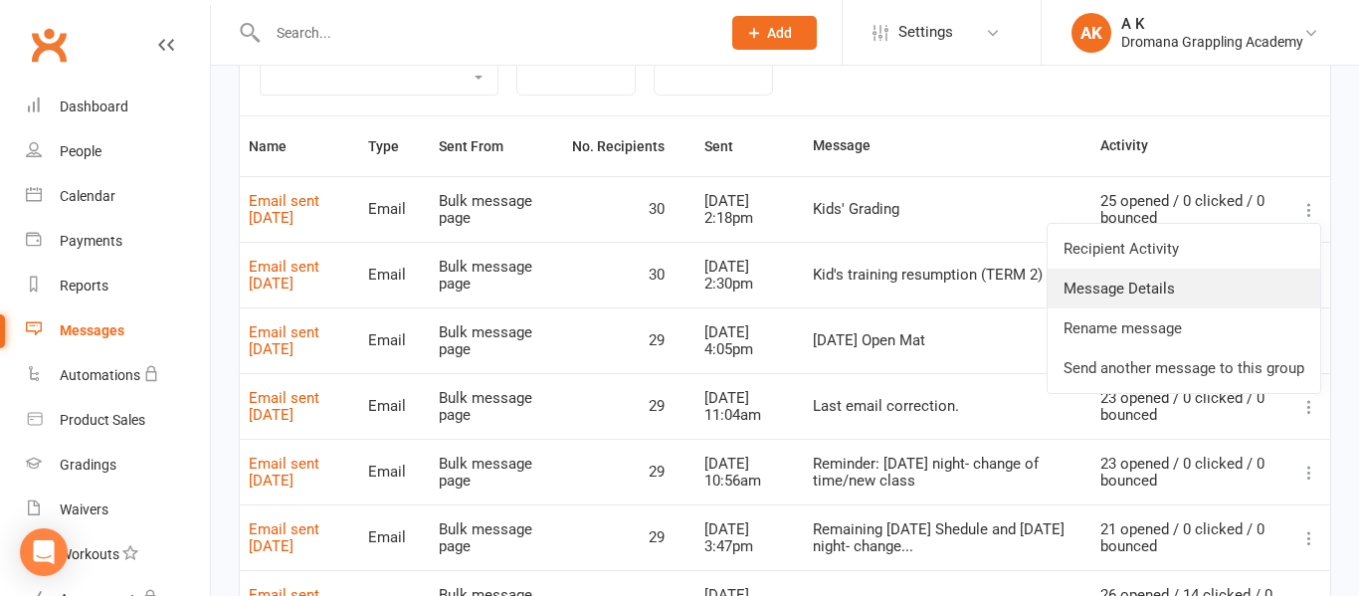
click at [1186, 286] on link "Message Details" at bounding box center [1183, 289] width 273 height 40
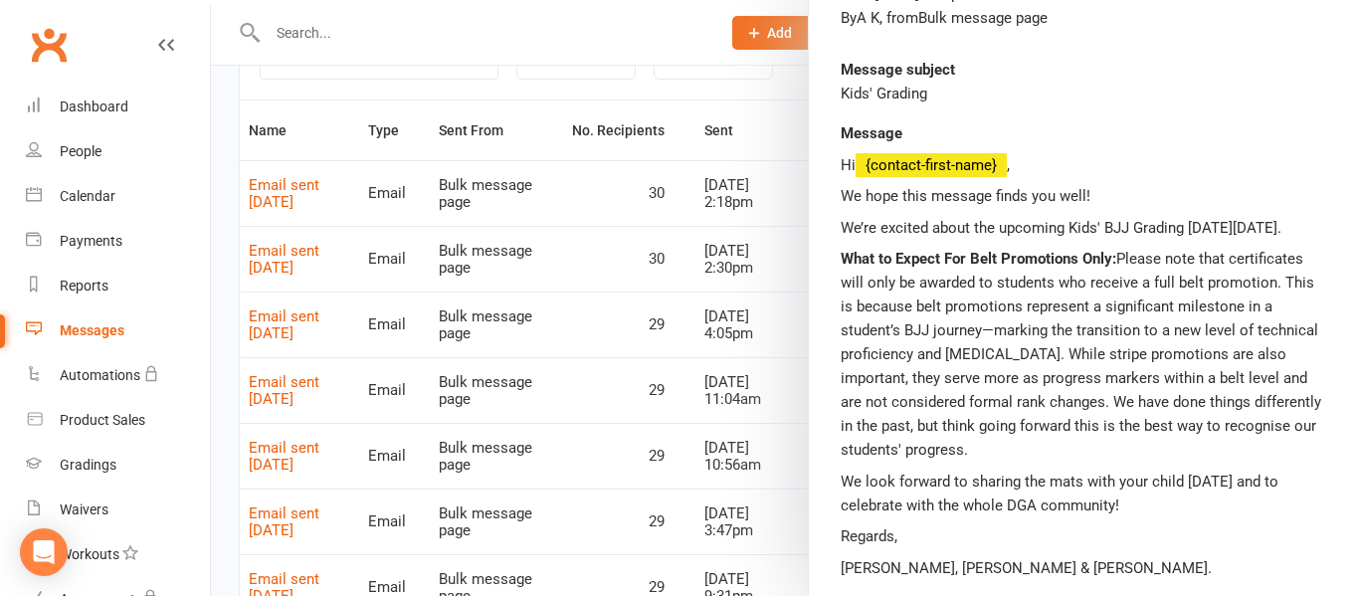
scroll to position [352, 0]
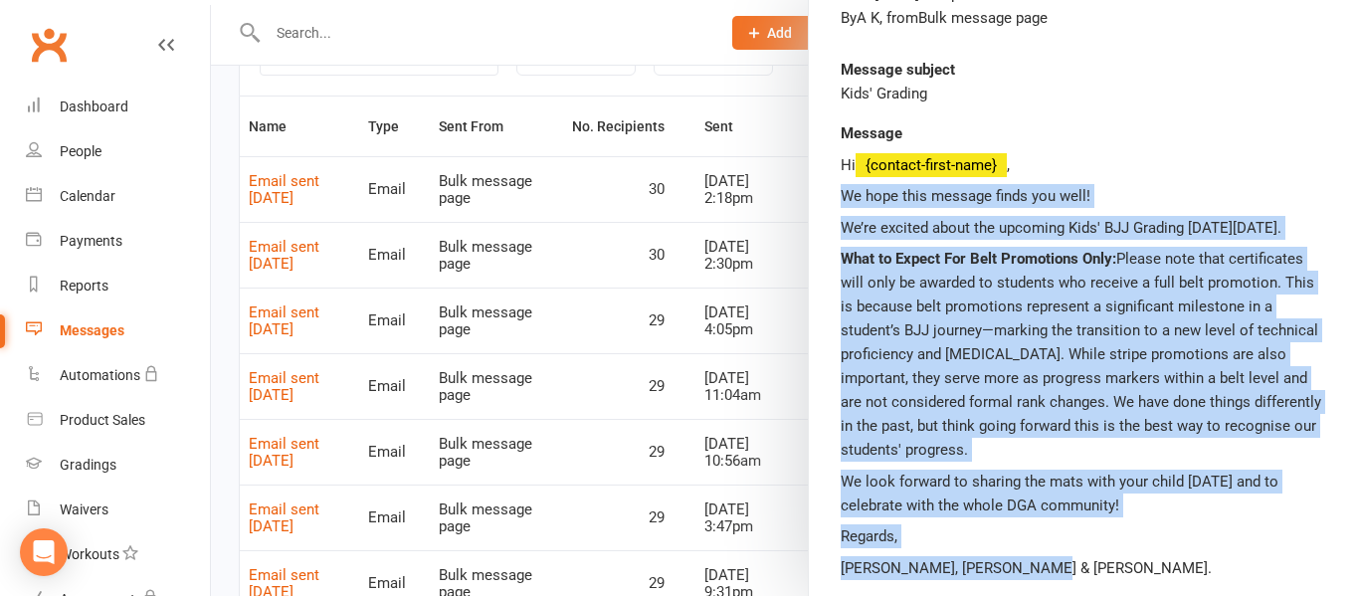
drag, startPoint x: 840, startPoint y: 193, endPoint x: 1031, endPoint y: 566, distance: 419.1
click at [1031, 566] on div "Hi {contact-first-name} , We hope this message finds you well! We’re excited ab…" at bounding box center [1083, 366] width 486 height 427
copy div "We hope this message finds you well! We’re excited about the upcoming Kids' BJJ…"
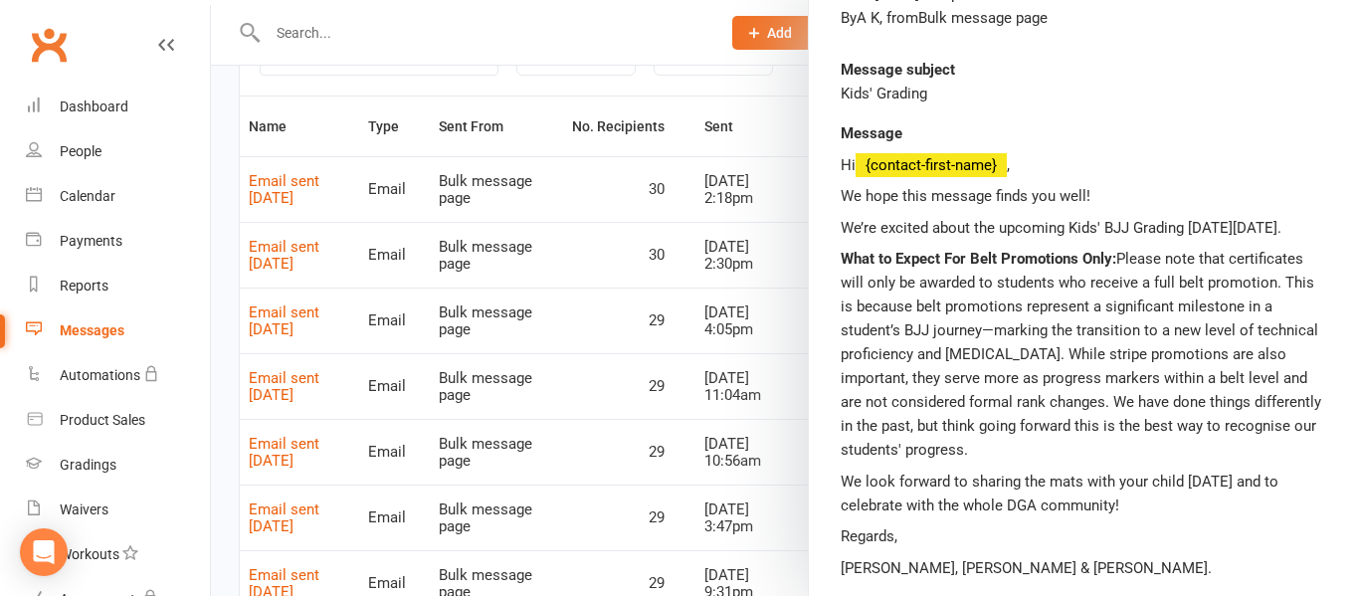
click at [541, 81] on div at bounding box center [785, 298] width 1148 height 596
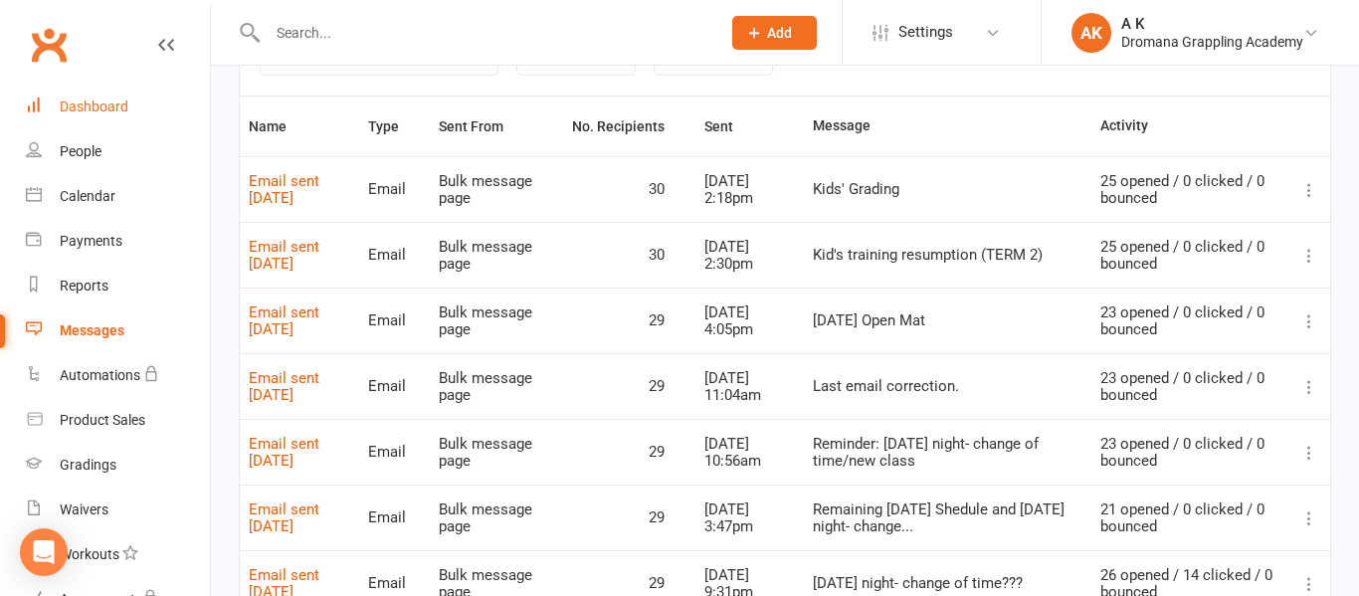
click at [85, 114] on link "Dashboard" at bounding box center [118, 107] width 184 height 45
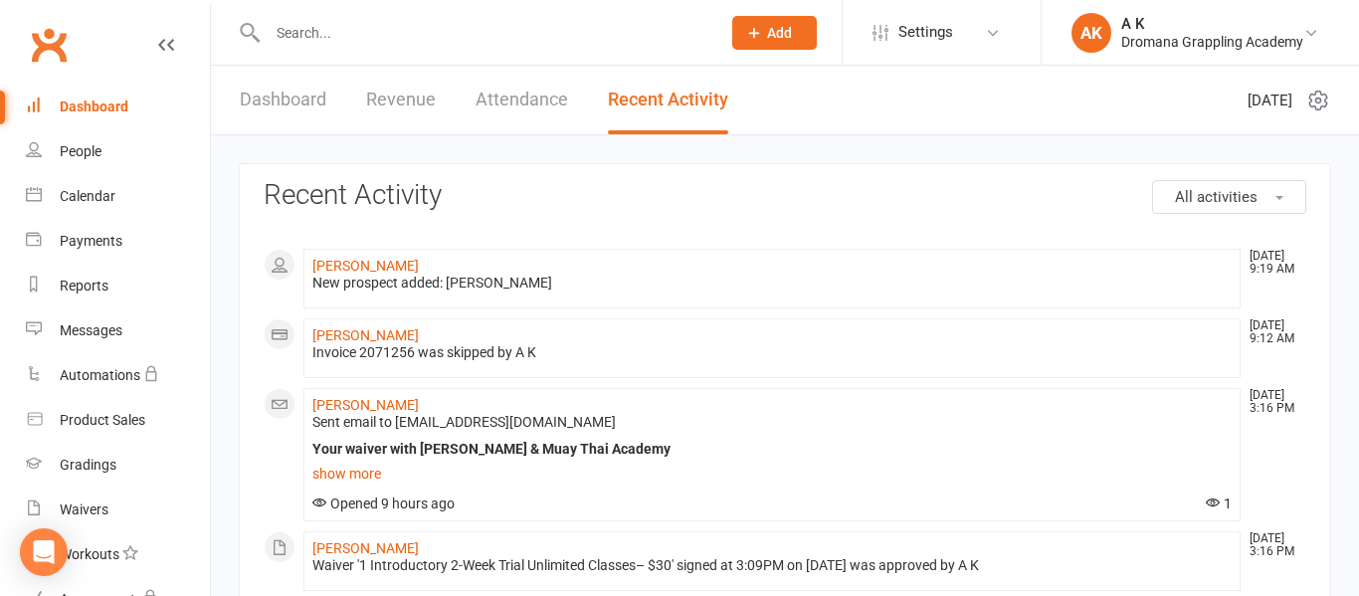
click at [108, 105] on div "Dashboard" at bounding box center [94, 106] width 69 height 16
click at [301, 19] on input "text" at bounding box center [484, 33] width 445 height 28
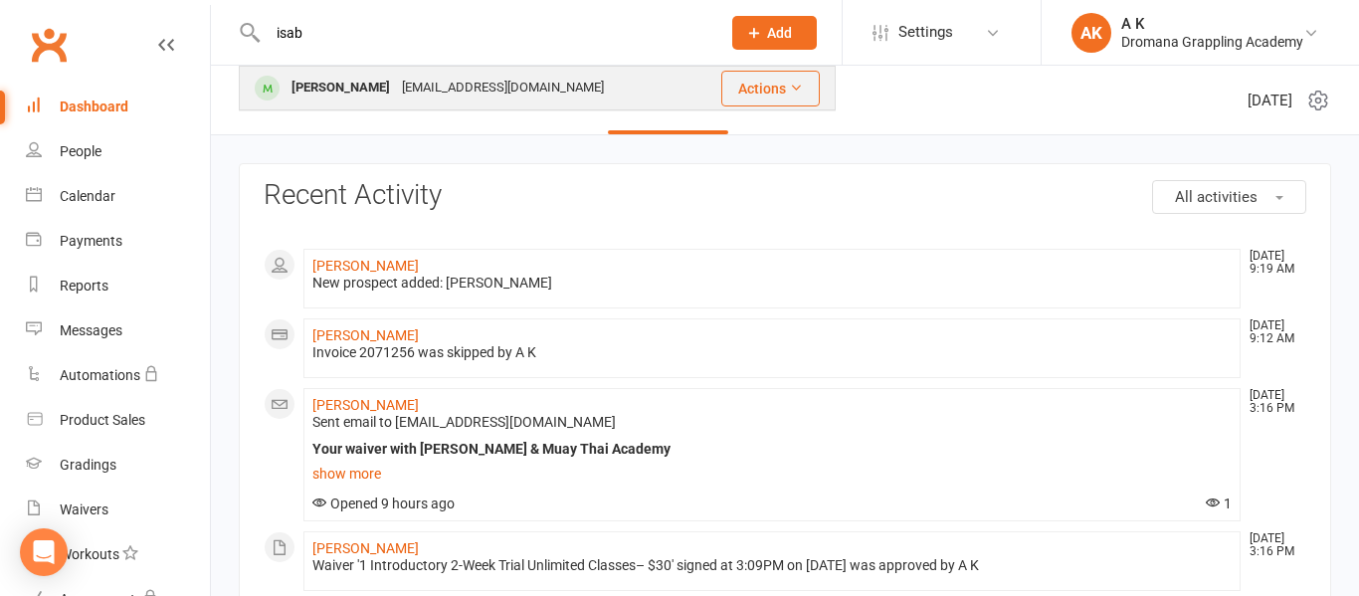
type input "isab"
click at [310, 74] on div "[PERSON_NAME]" at bounding box center [340, 88] width 110 height 29
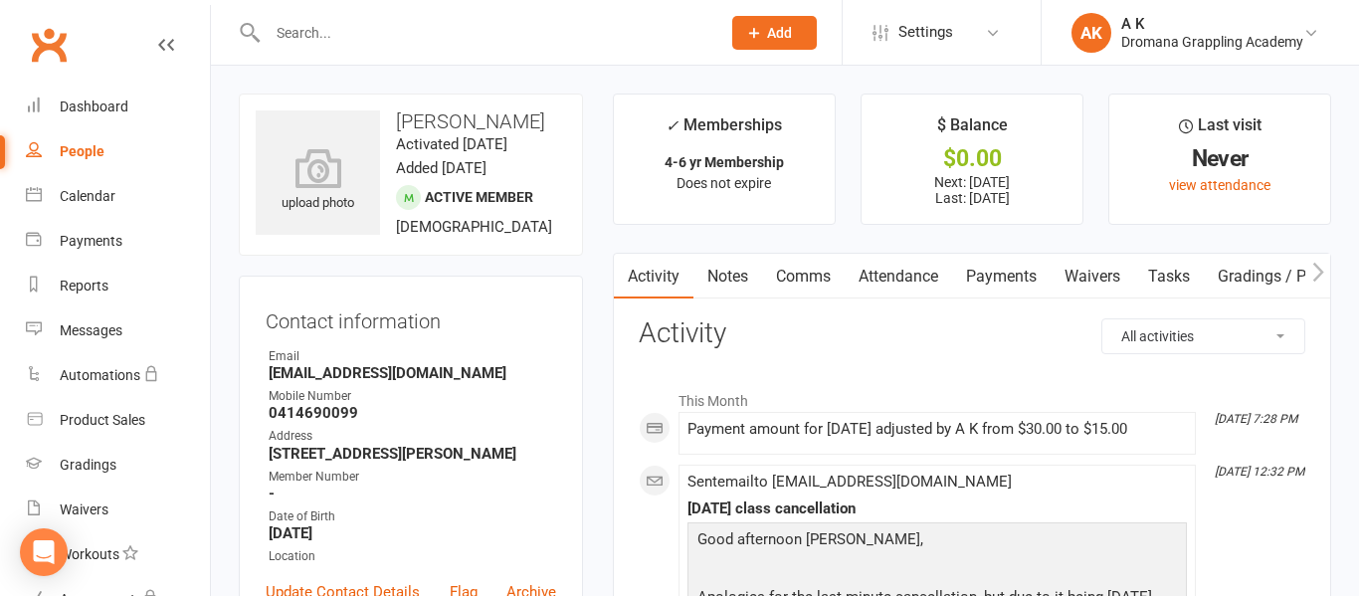
click at [999, 276] on link "Payments" at bounding box center [1001, 277] width 98 height 46
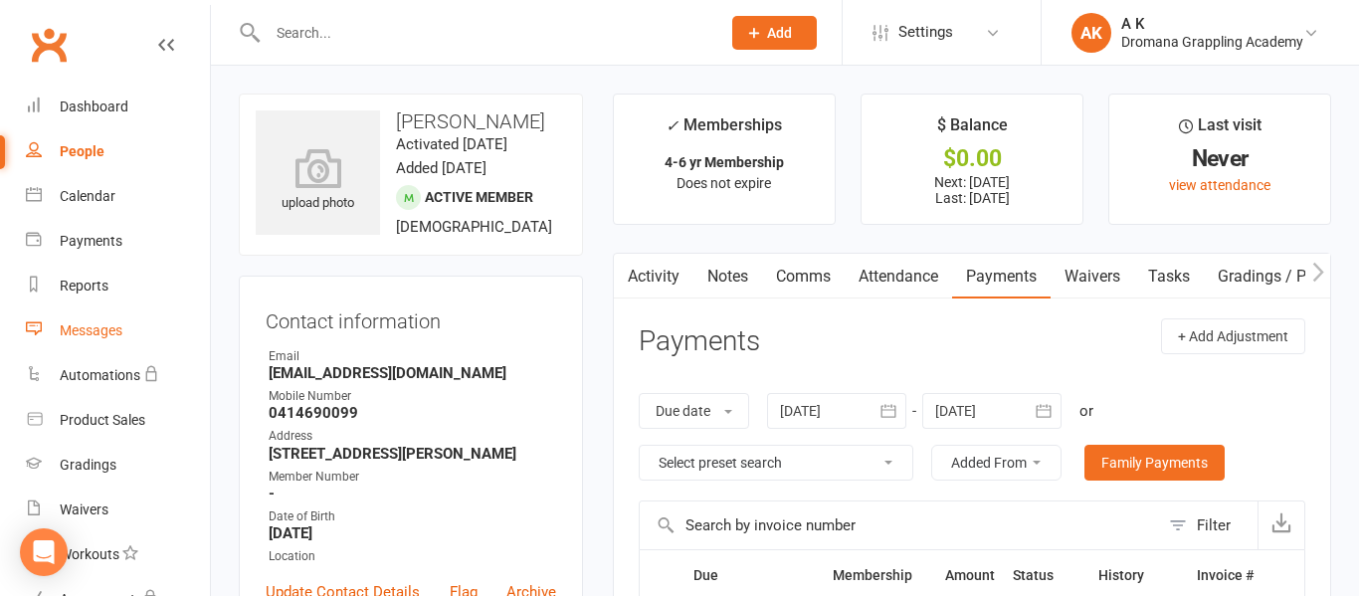
click at [92, 341] on link "Messages" at bounding box center [118, 330] width 184 height 45
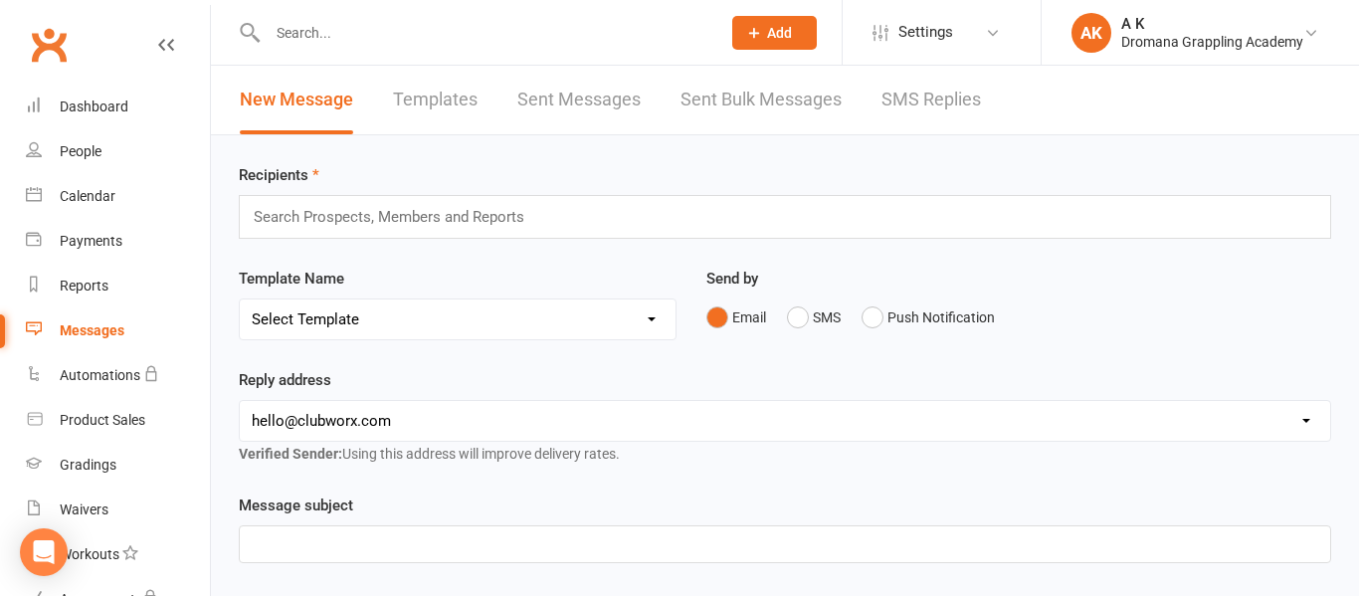
click at [747, 93] on link "Sent Bulk Messages" at bounding box center [760, 100] width 161 height 69
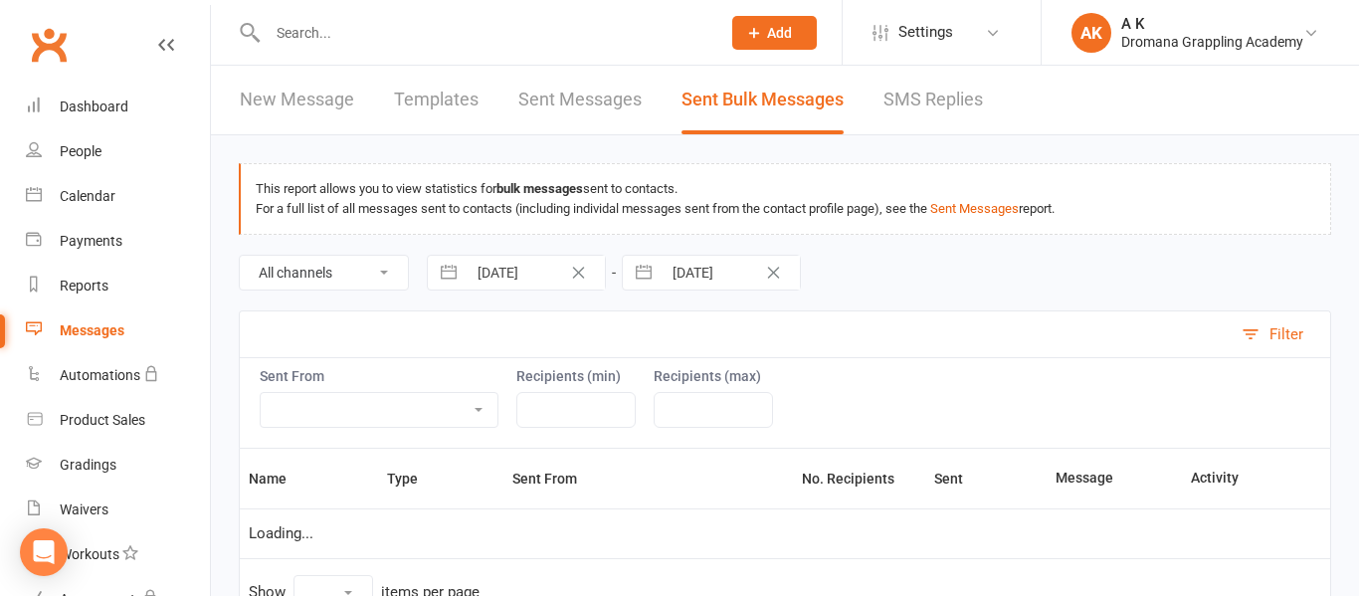
select select "10"
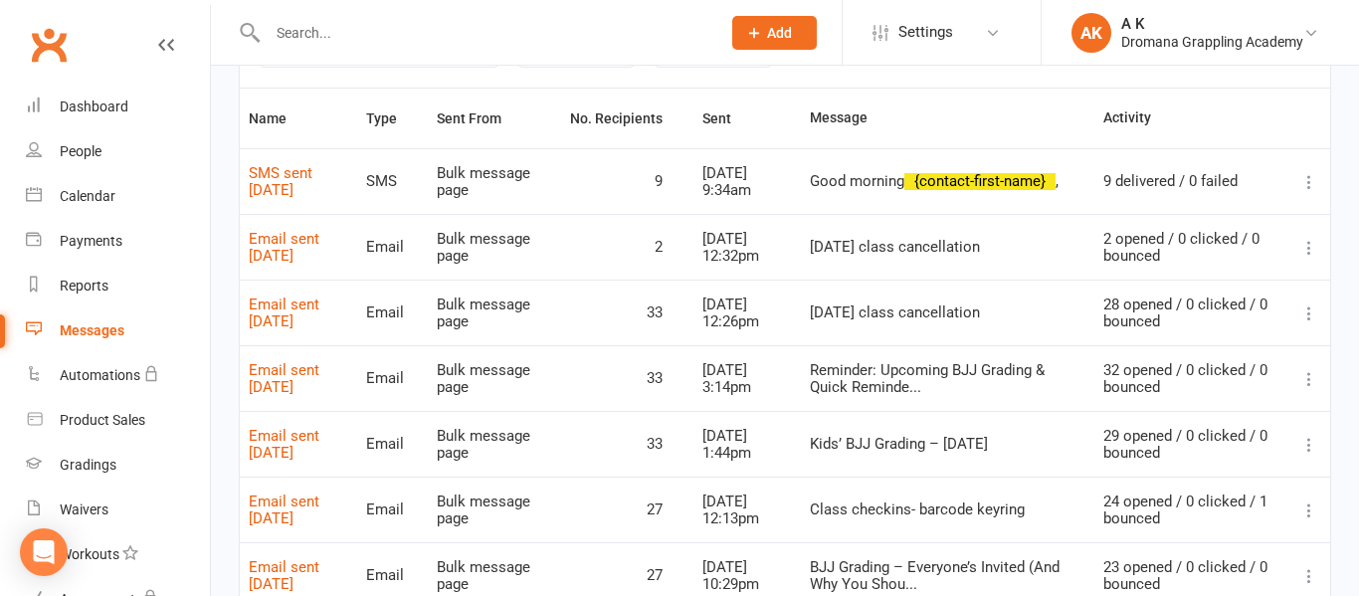
scroll to position [365, 0]
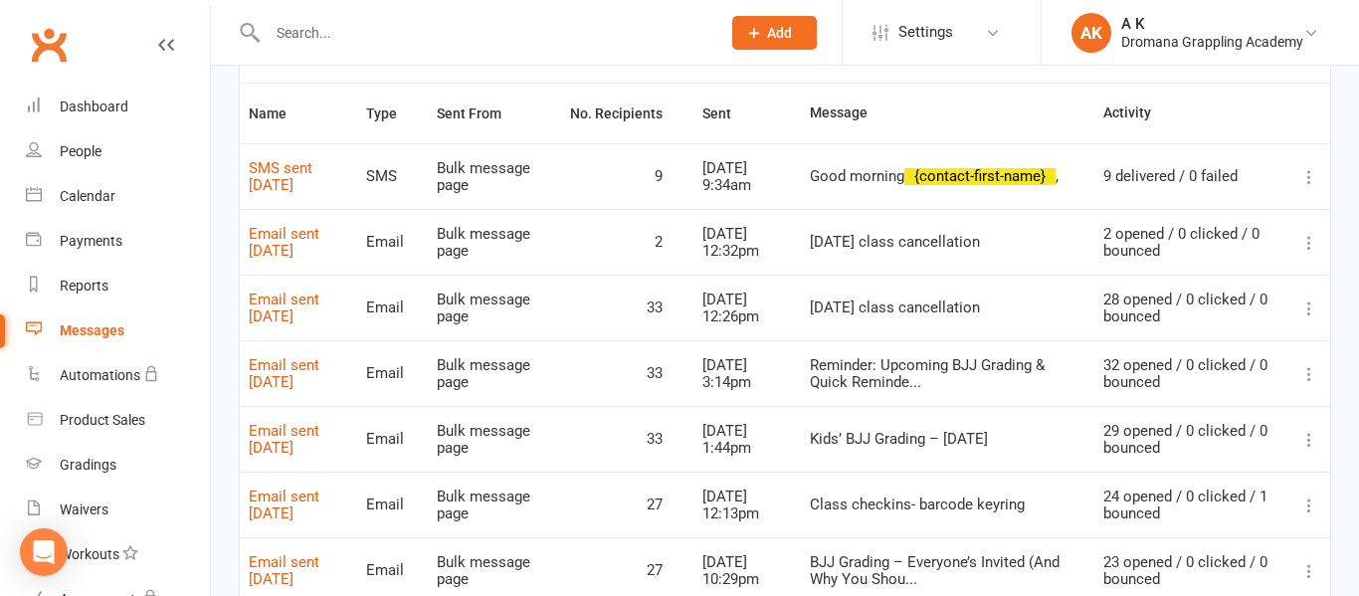
click at [1305, 438] on icon at bounding box center [1309, 440] width 20 height 20
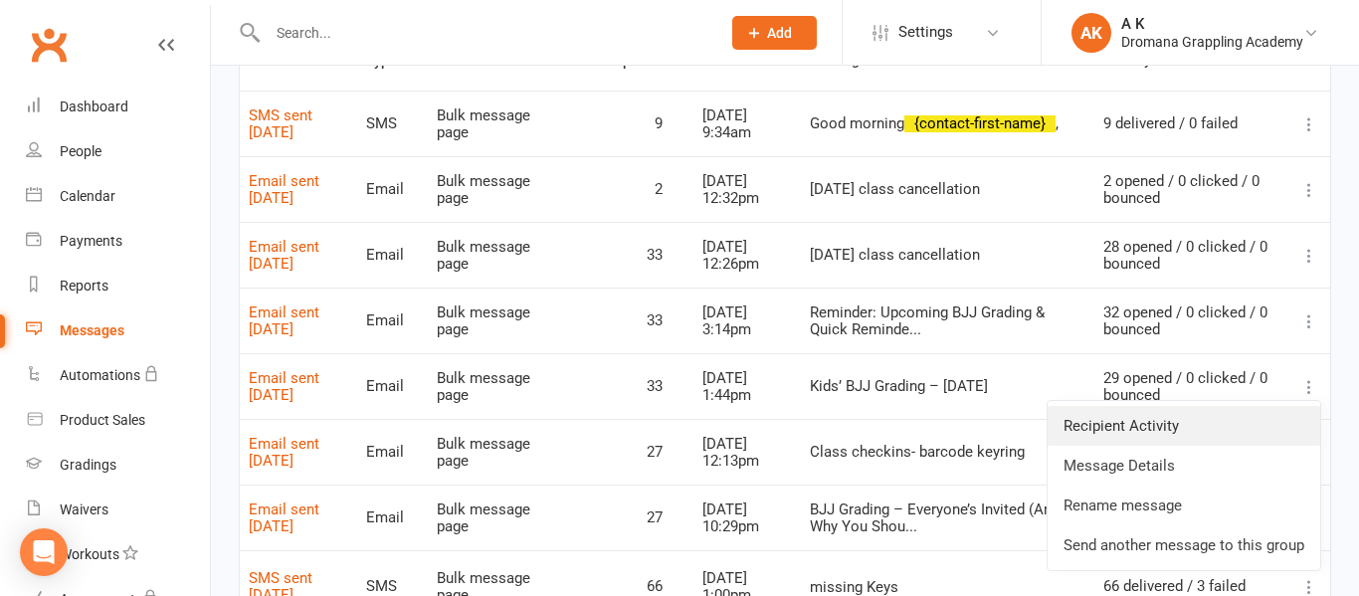
scroll to position [420, 0]
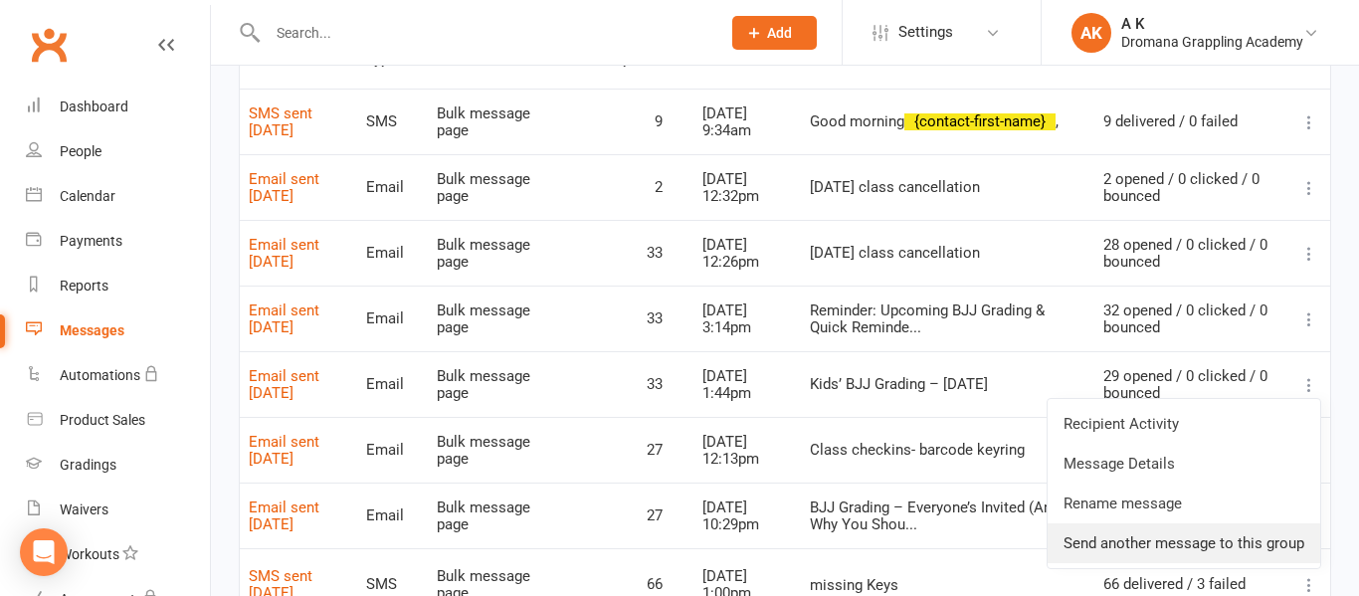
click at [1207, 540] on link "Send another message to this group" at bounding box center [1183, 543] width 273 height 40
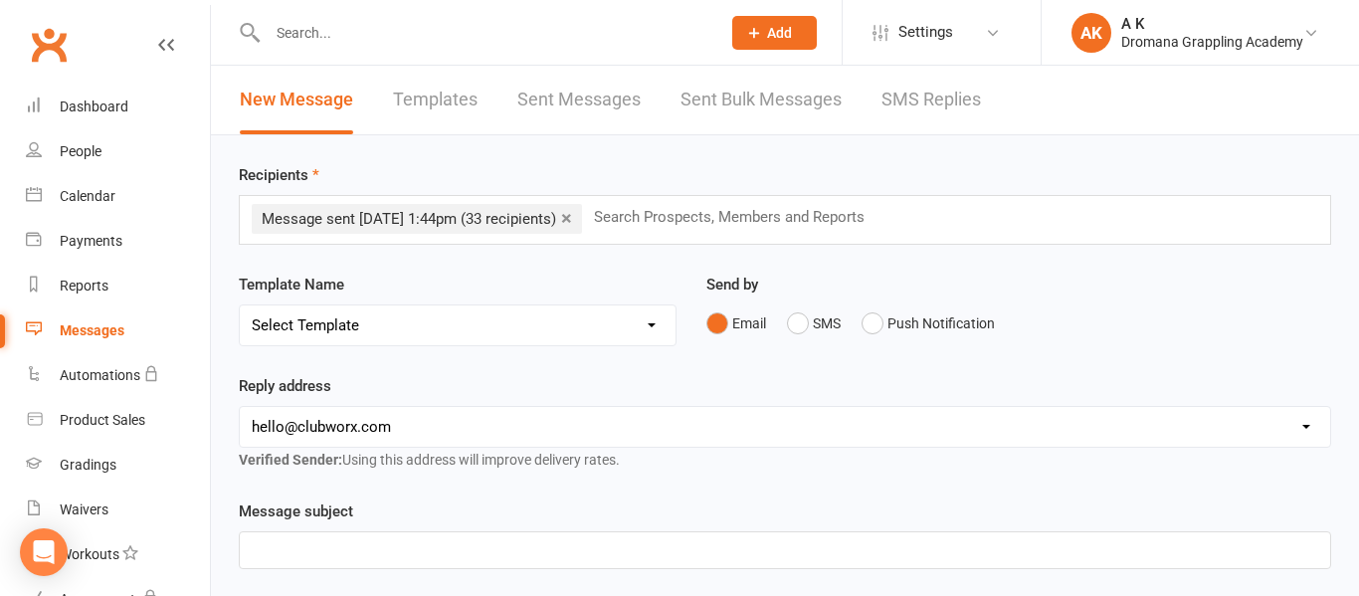
click at [732, 225] on input "text" at bounding box center [737, 217] width 291 height 26
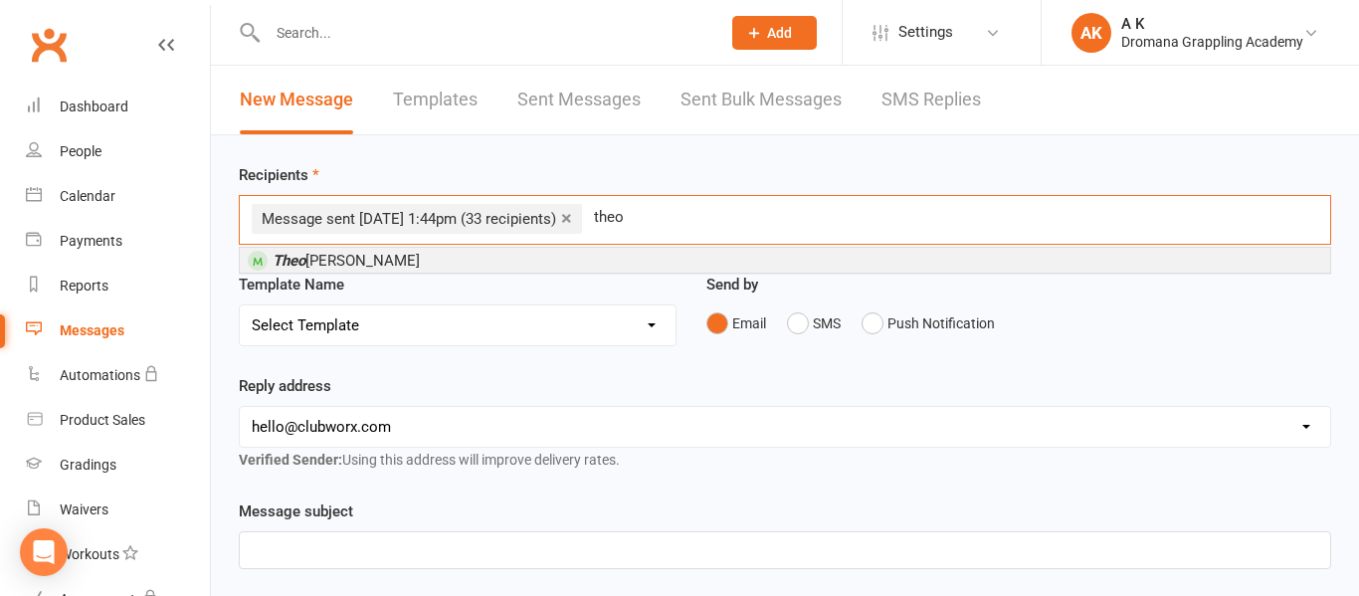
type input "theo"
click at [343, 262] on span "[PERSON_NAME]" at bounding box center [346, 261] width 147 height 18
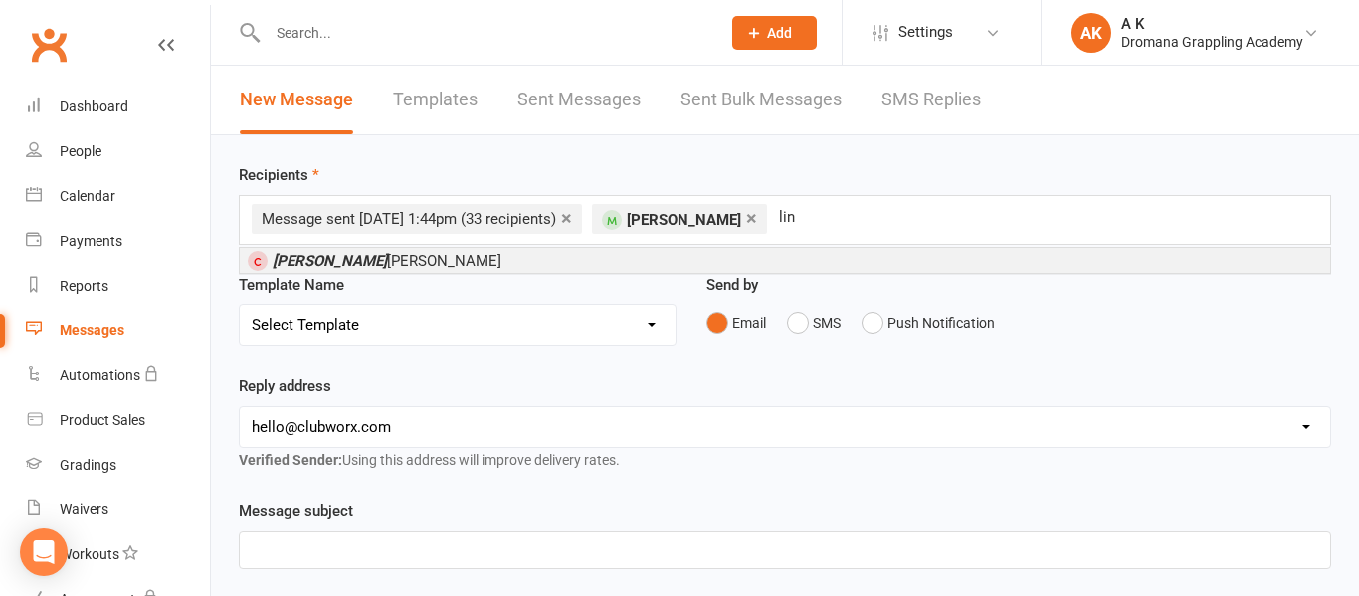
type input "lin"
click at [702, 257] on li "[PERSON_NAME]" at bounding box center [785, 260] width 1090 height 25
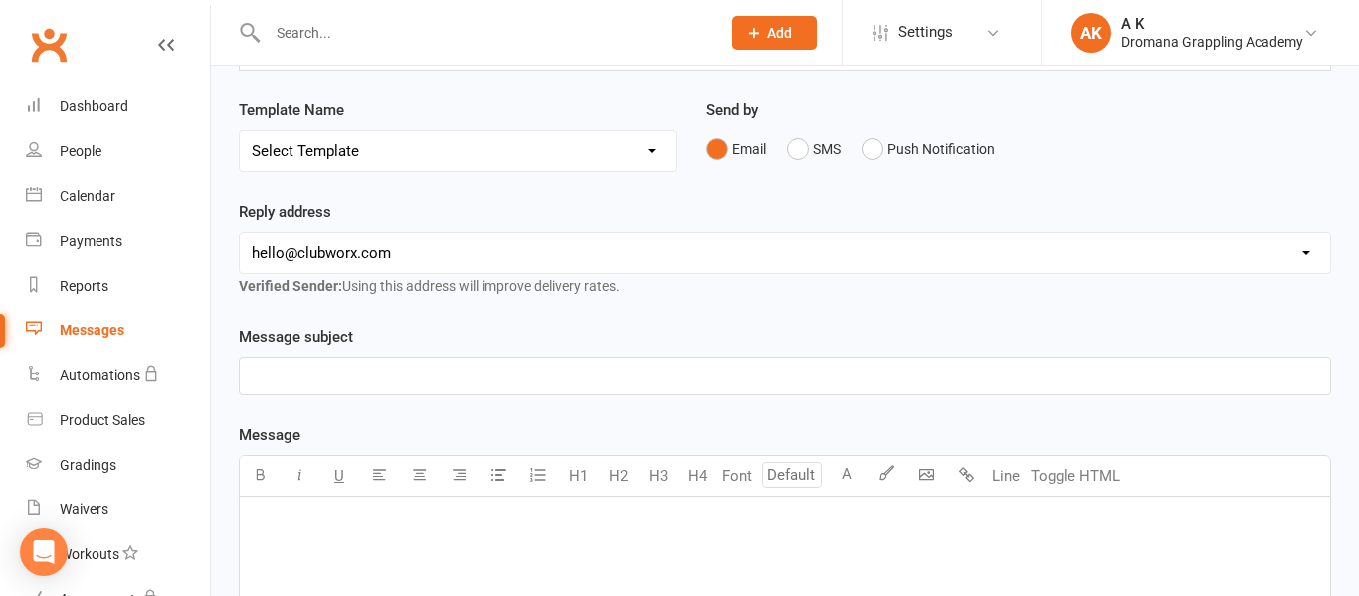
scroll to position [175, 0]
click at [535, 363] on p "﻿" at bounding box center [785, 375] width 1066 height 24
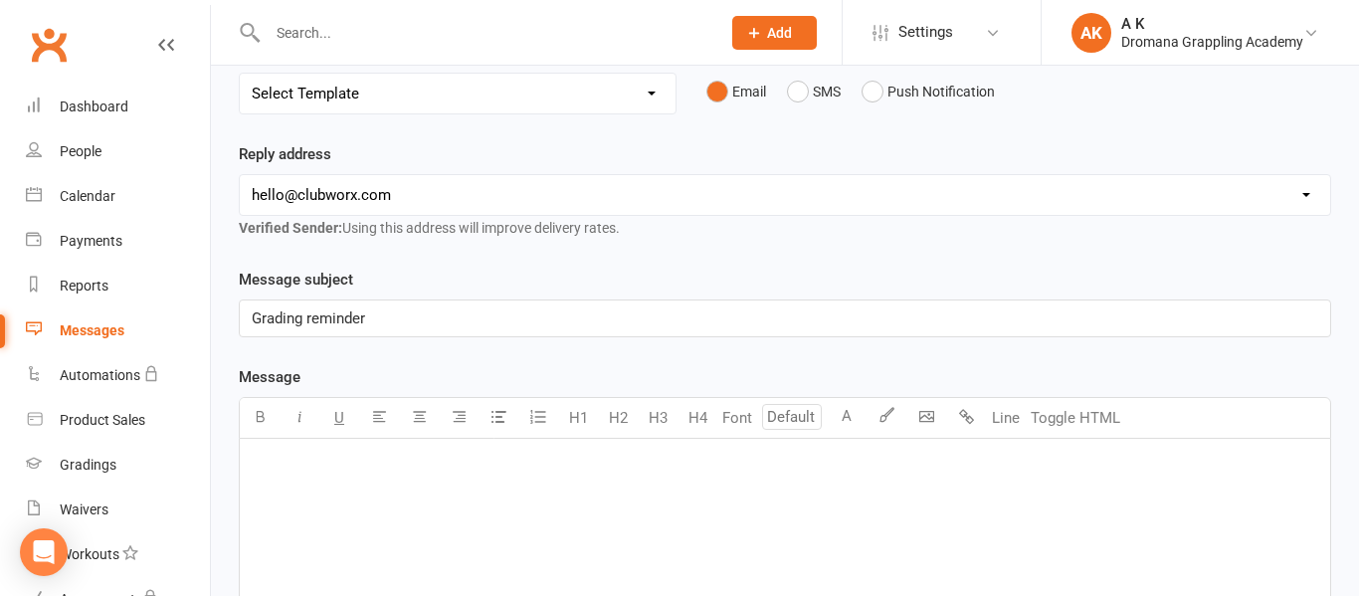
scroll to position [236, 0]
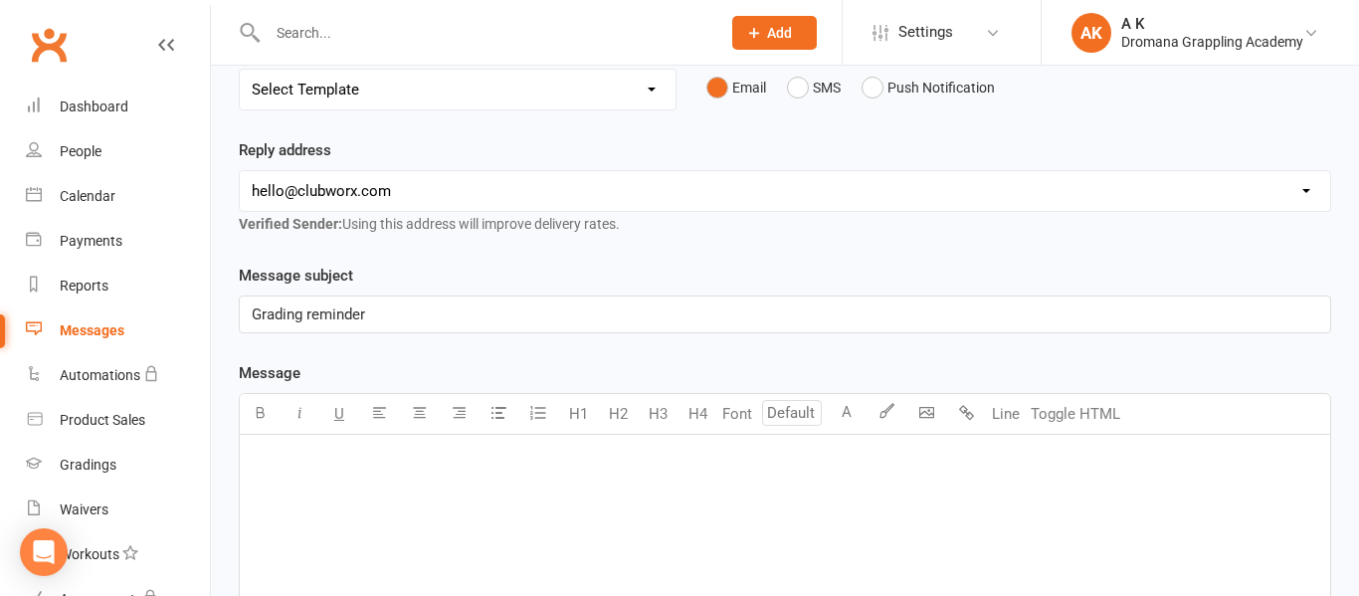
click at [464, 464] on p "﻿" at bounding box center [785, 461] width 1066 height 24
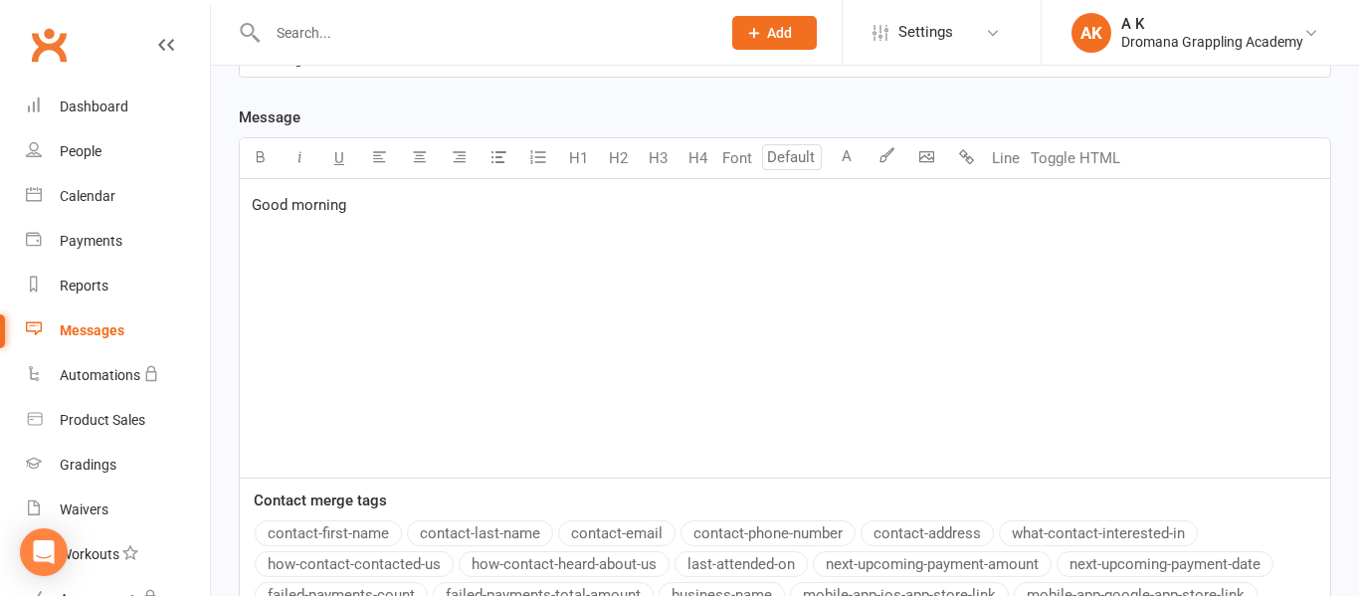
scroll to position [527, 0]
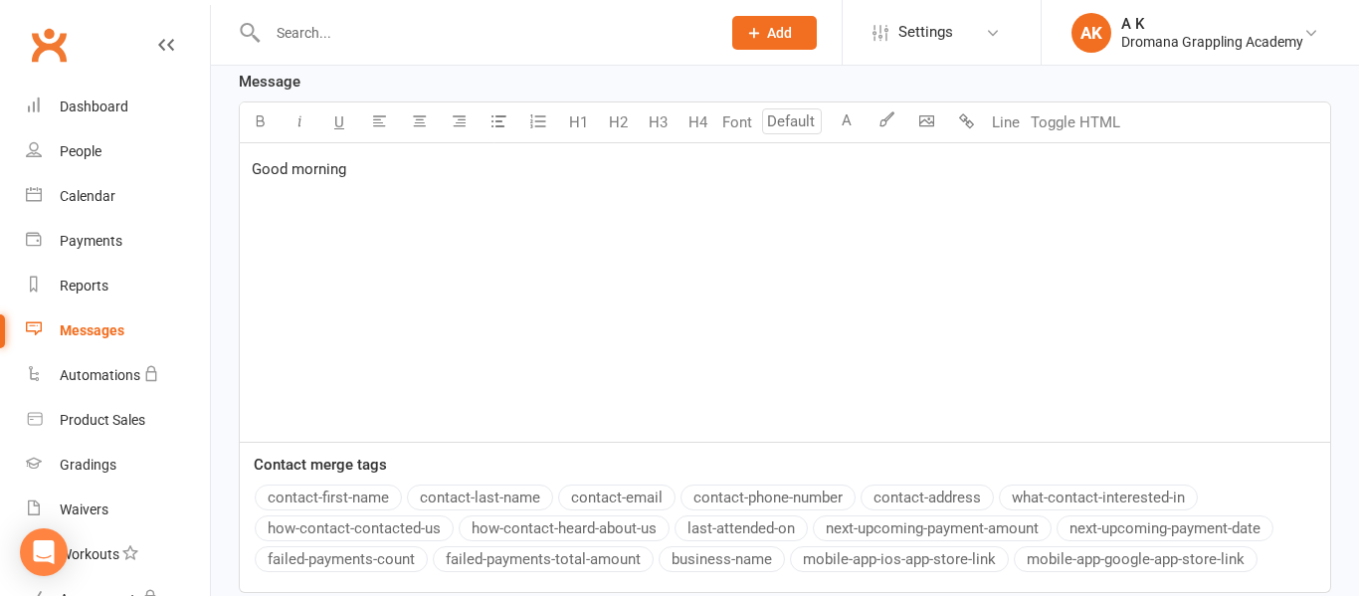
click at [340, 488] on button "contact-first-name" at bounding box center [328, 497] width 147 height 26
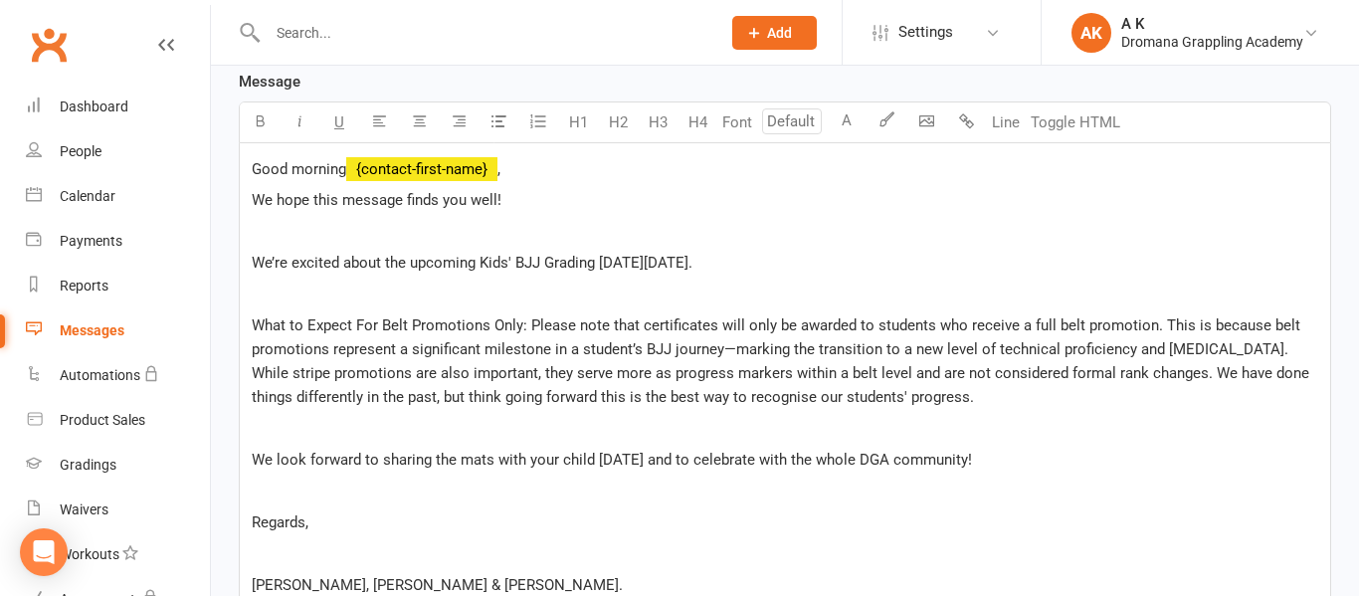
click at [255, 262] on span "We’re excited about the upcoming Kids' BJJ Grading [DATE][DATE]." at bounding box center [472, 263] width 441 height 18
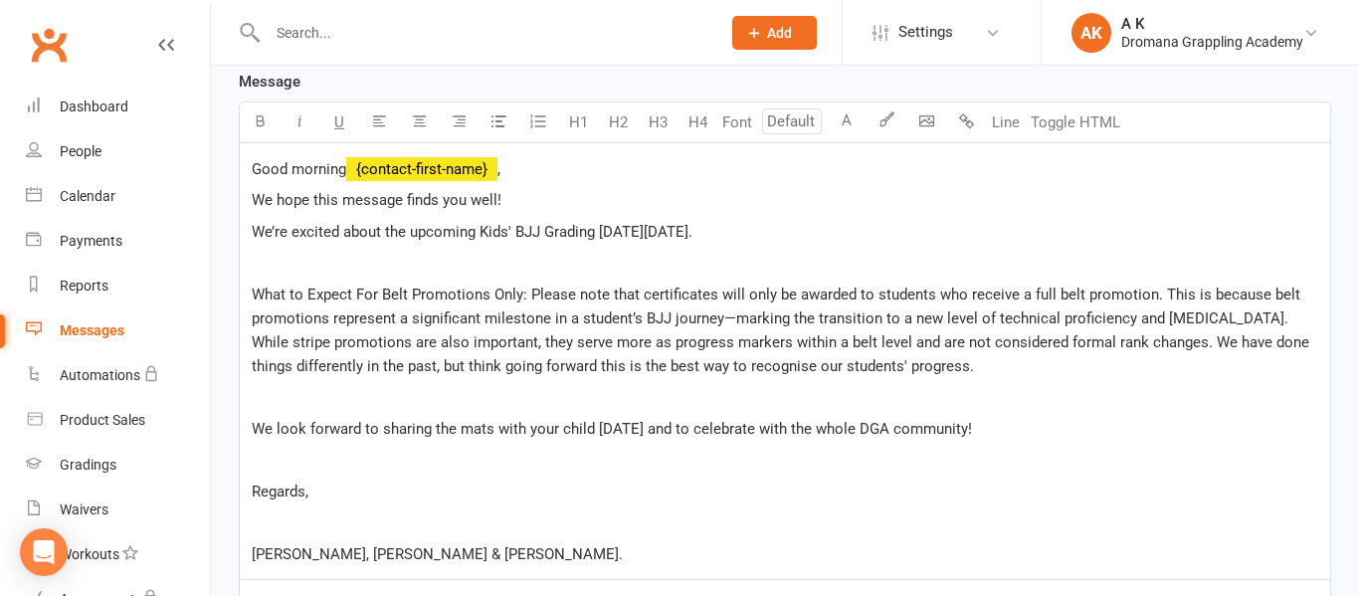
drag, startPoint x: 386, startPoint y: 237, endPoint x: 752, endPoint y: 237, distance: 366.0
click at [752, 237] on p "We’re excited about the upcoming Kids' BJJ Grading [DATE][DATE]." at bounding box center [785, 232] width 1066 height 24
click at [256, 295] on span "What to Expect For Belt Promotions Only: Please note that certificates will onl…" at bounding box center [782, 330] width 1061 height 90
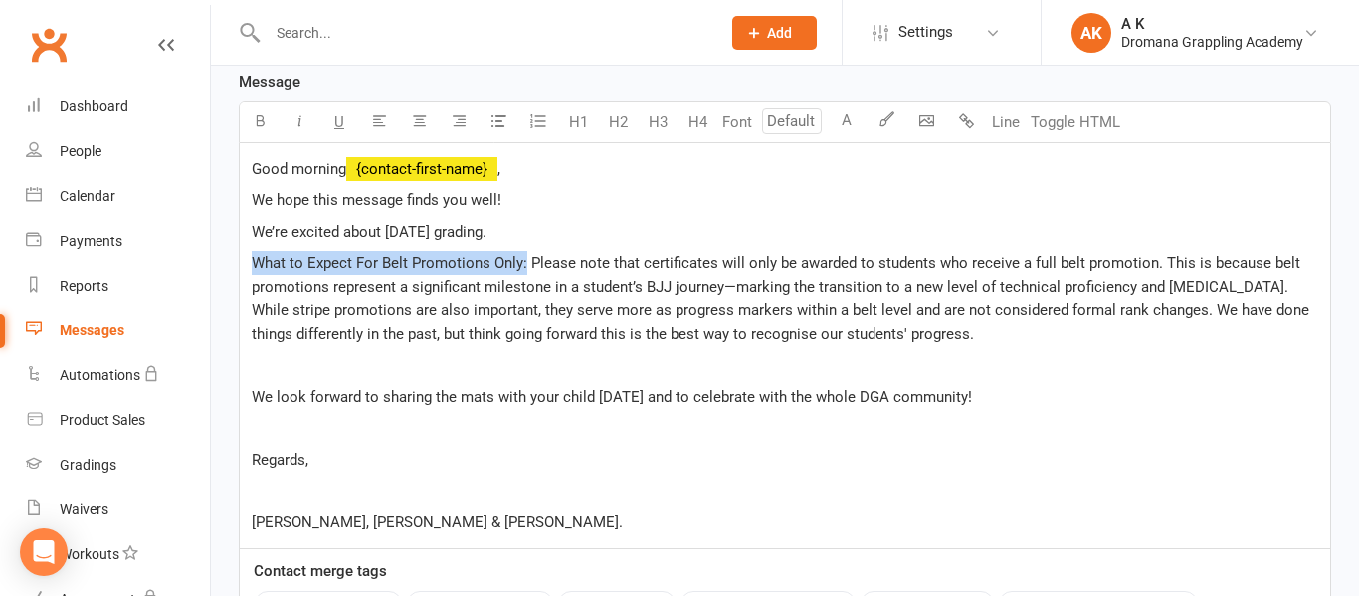
drag, startPoint x: 252, startPoint y: 263, endPoint x: 523, endPoint y: 262, distance: 271.5
click at [523, 262] on span "What to Expect For Belt Promotions Only: Please note that certificates will onl…" at bounding box center [782, 299] width 1061 height 90
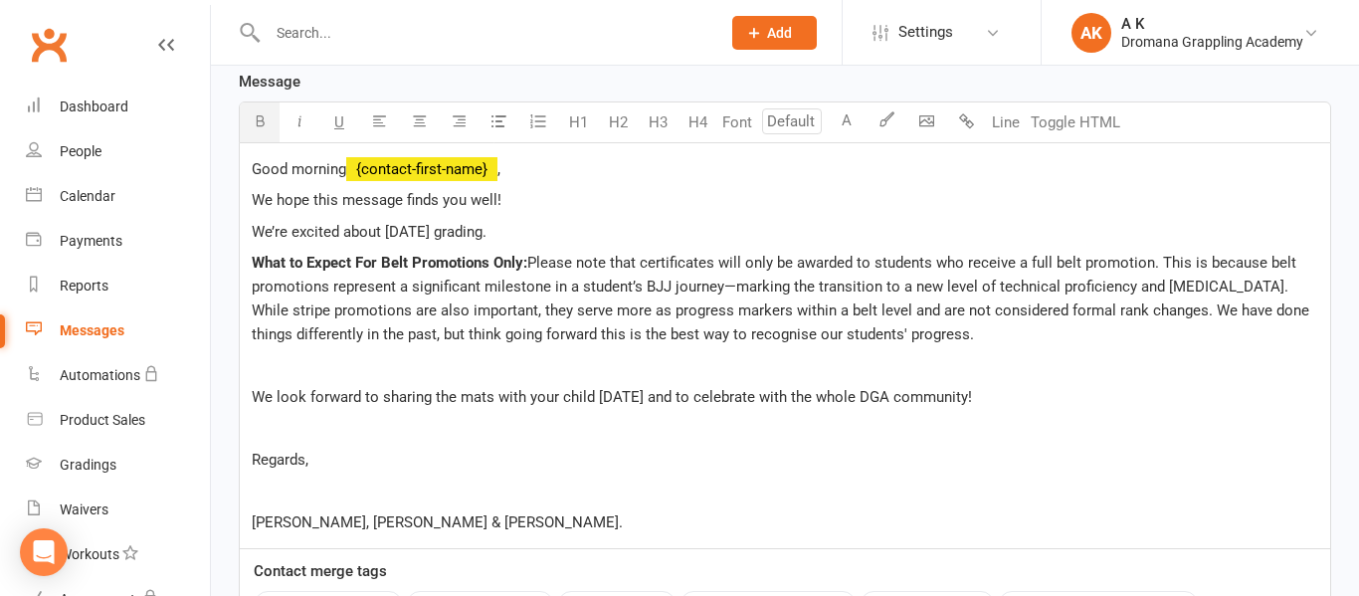
click at [597, 469] on p "Regards," at bounding box center [785, 460] width 1066 height 24
drag, startPoint x: 426, startPoint y: 330, endPoint x: 455, endPoint y: 335, distance: 29.3
click at [455, 335] on span "Please note that certificates will only be awarded to students who receive a fu…" at bounding box center [782, 299] width 1061 height 90
click at [976, 354] on p "﻿" at bounding box center [785, 366] width 1066 height 24
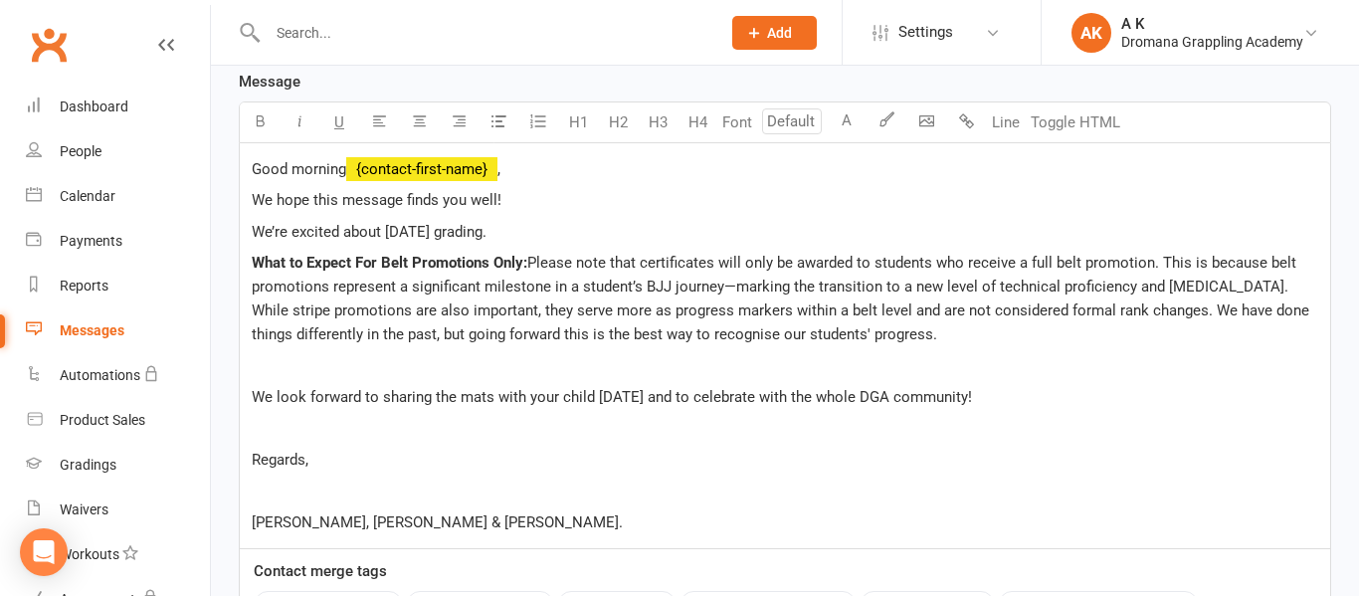
scroll to position [539, 0]
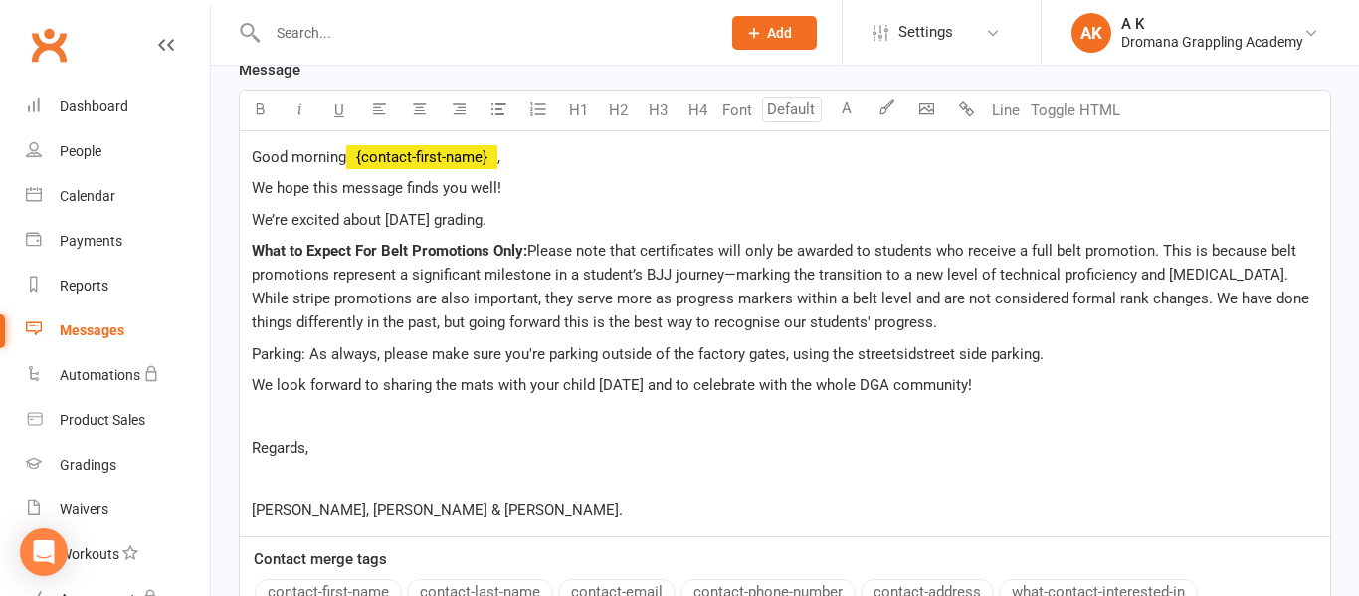
click at [892, 356] on span "Parking: As always, please make sure you're parking outside of the factory gate…" at bounding box center [648, 354] width 792 height 18
click at [949, 354] on span "Parking: As always, please make sure you're parking outside of the factory gate…" at bounding box center [648, 354] width 792 height 18
click at [951, 352] on span "Parking: As always, please make sure you're parking outside of the factory gate…" at bounding box center [632, 354] width 761 height 18
click at [972, 350] on span "Parking: As always, please make sure you're parking outside of the factory gate…" at bounding box center [616, 354] width 729 height 18
click at [883, 351] on span "Parking: As always, please make sure you're parking outside of the factory gate…" at bounding box center [648, 354] width 792 height 18
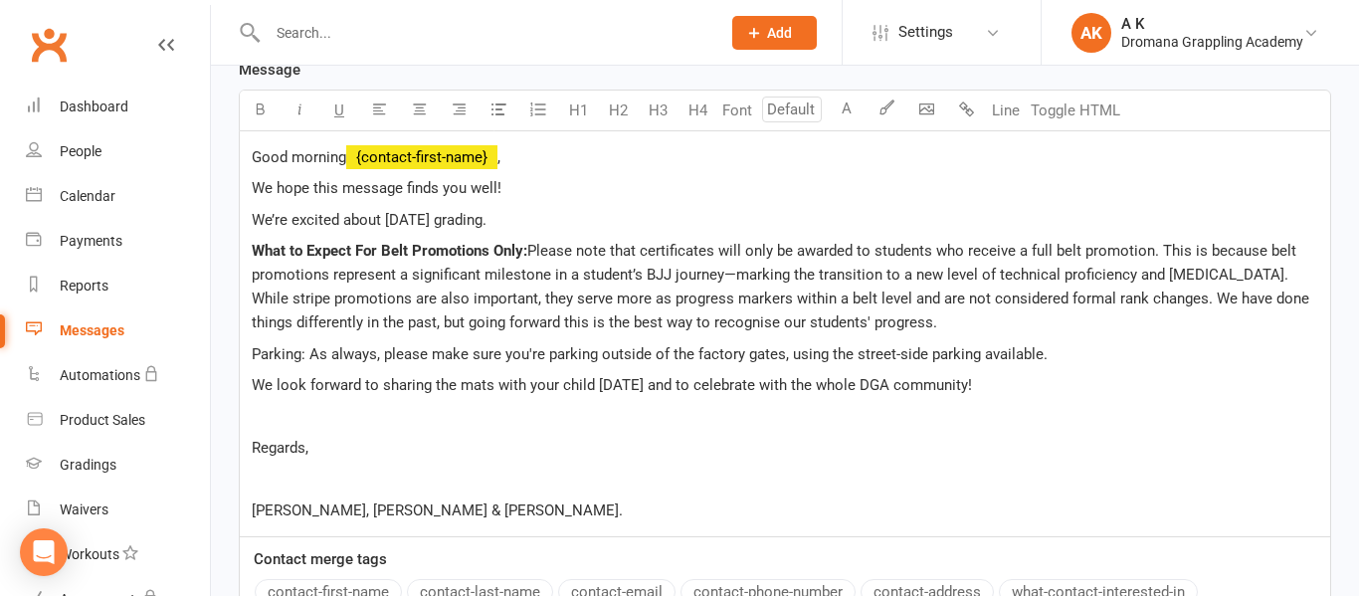
click at [1047, 354] on p "Parking: As always, please make sure you're parking outside of the factory gate…" at bounding box center [785, 354] width 1066 height 24
drag, startPoint x: 305, startPoint y: 355, endPoint x: 252, endPoint y: 348, distance: 54.2
click at [252, 348] on span "Parking: As always, please make sure you're parking outside of the factory gate…" at bounding box center [650, 354] width 796 height 18
click at [595, 451] on p "Regards," at bounding box center [785, 448] width 1066 height 24
click at [1071, 354] on p "Parking: As always, please make sure you're parking outside of the factory gate…" at bounding box center [785, 354] width 1066 height 24
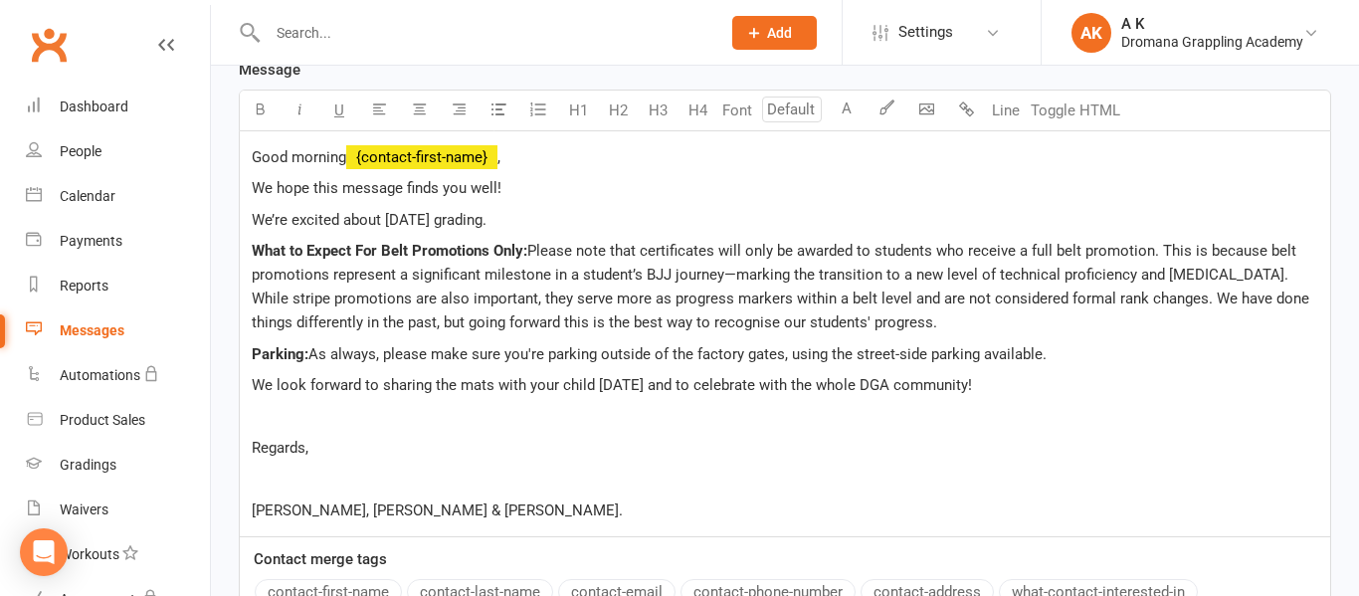
click at [1071, 354] on p "Parking: As always, please make sure you're parking outside of the factory gate…" at bounding box center [785, 354] width 1066 height 24
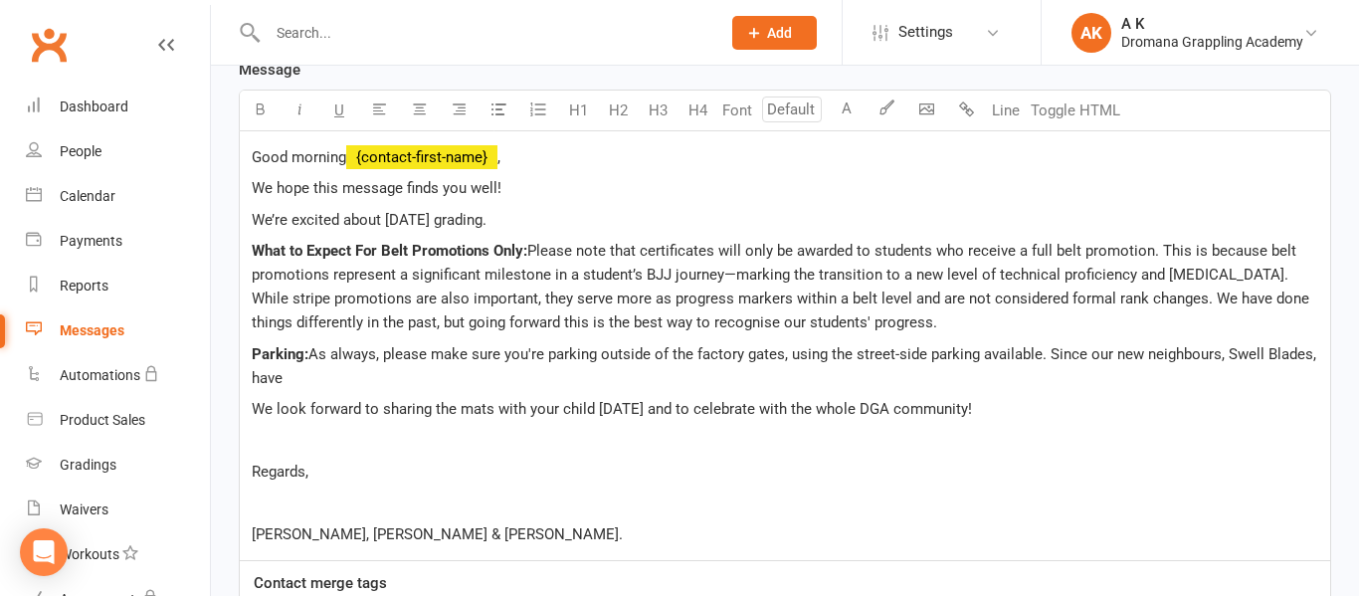
drag, startPoint x: 1049, startPoint y: 353, endPoint x: 1061, endPoint y: 370, distance: 20.7
click at [1061, 370] on p "Parking: As always, please make sure you're parking outside of the factory gate…" at bounding box center [785, 366] width 1066 height 48
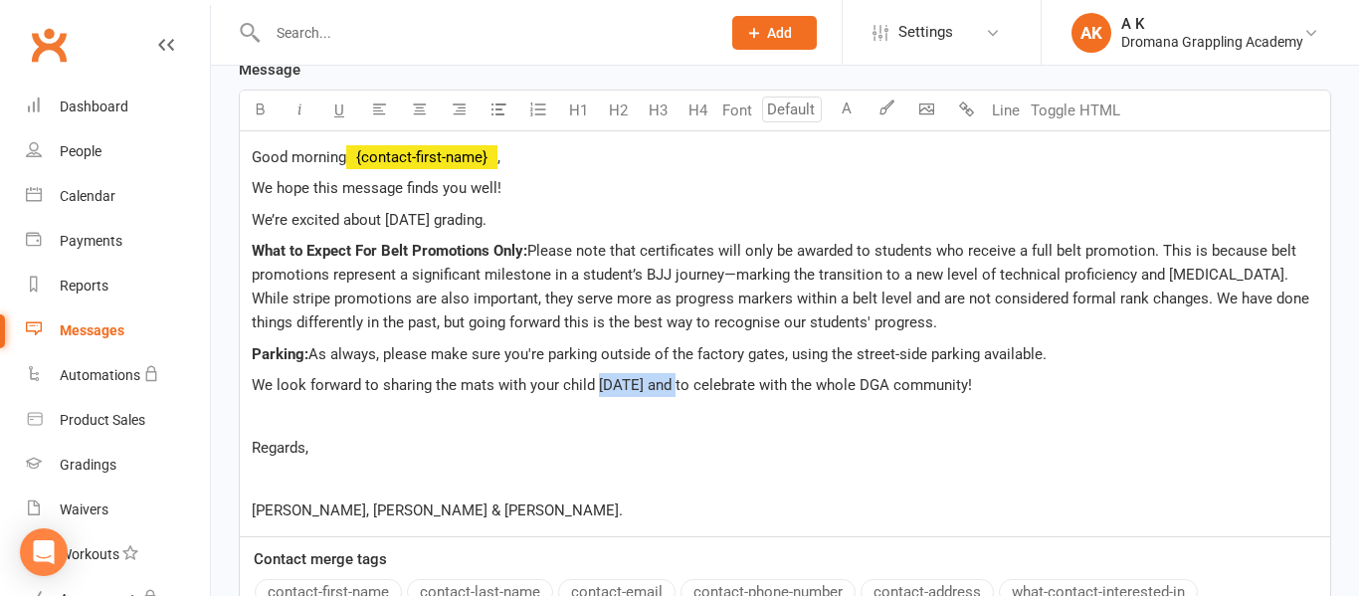
drag, startPoint x: 595, startPoint y: 384, endPoint x: 669, endPoint y: 384, distance: 74.6
click at [669, 384] on span "We look forward to sharing the mats with your child [DATE] and to celebrate wit…" at bounding box center [612, 385] width 720 height 18
click at [255, 386] on span "We look forward to sharing the mats with your child [DATE] and to celebrate wit…" at bounding box center [612, 385] width 720 height 18
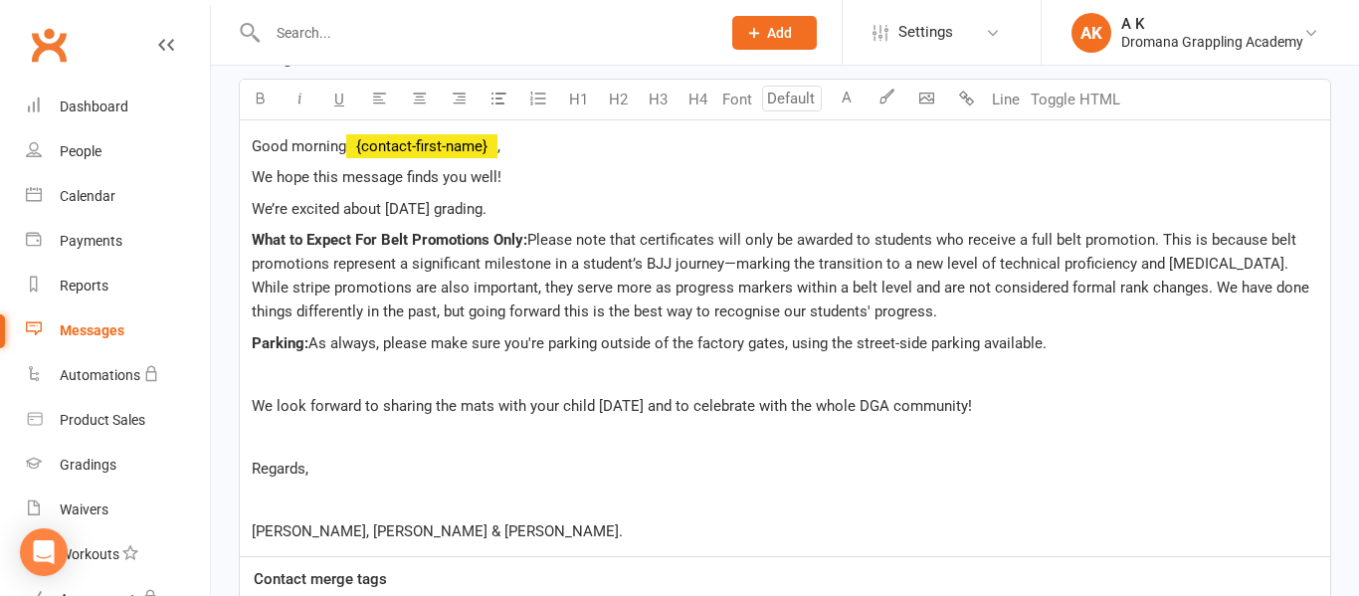
scroll to position [536, 0]
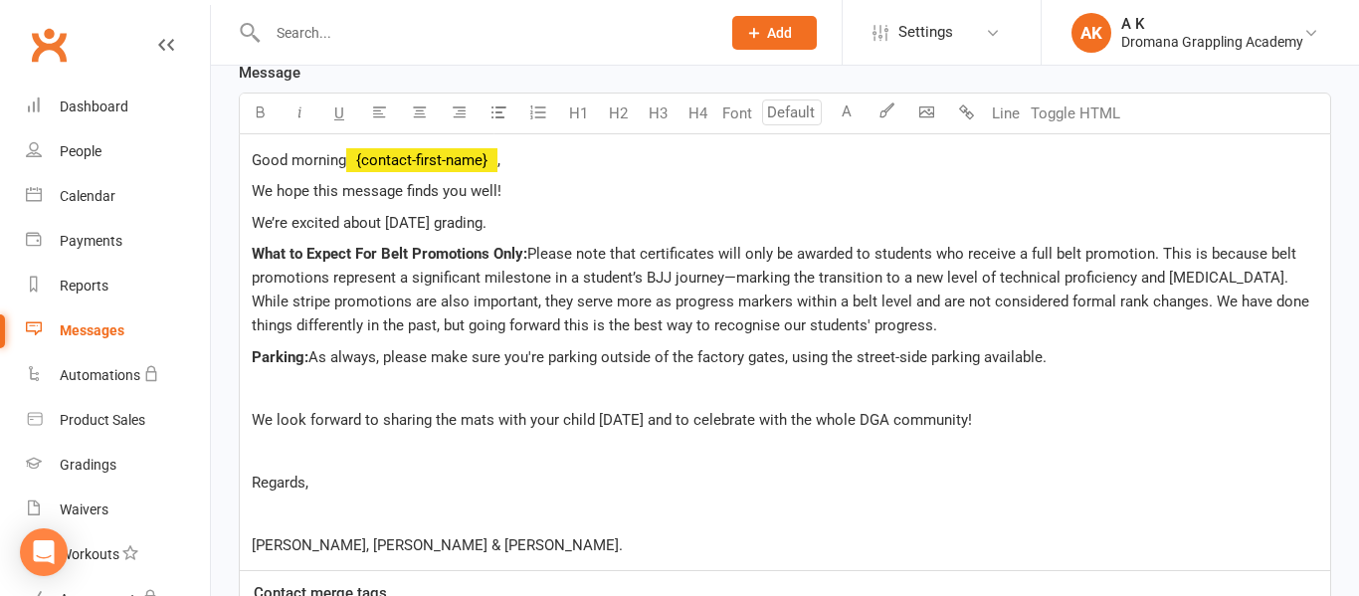
click at [522, 228] on p "We’re excited about [DATE] grading." at bounding box center [785, 223] width 1066 height 24
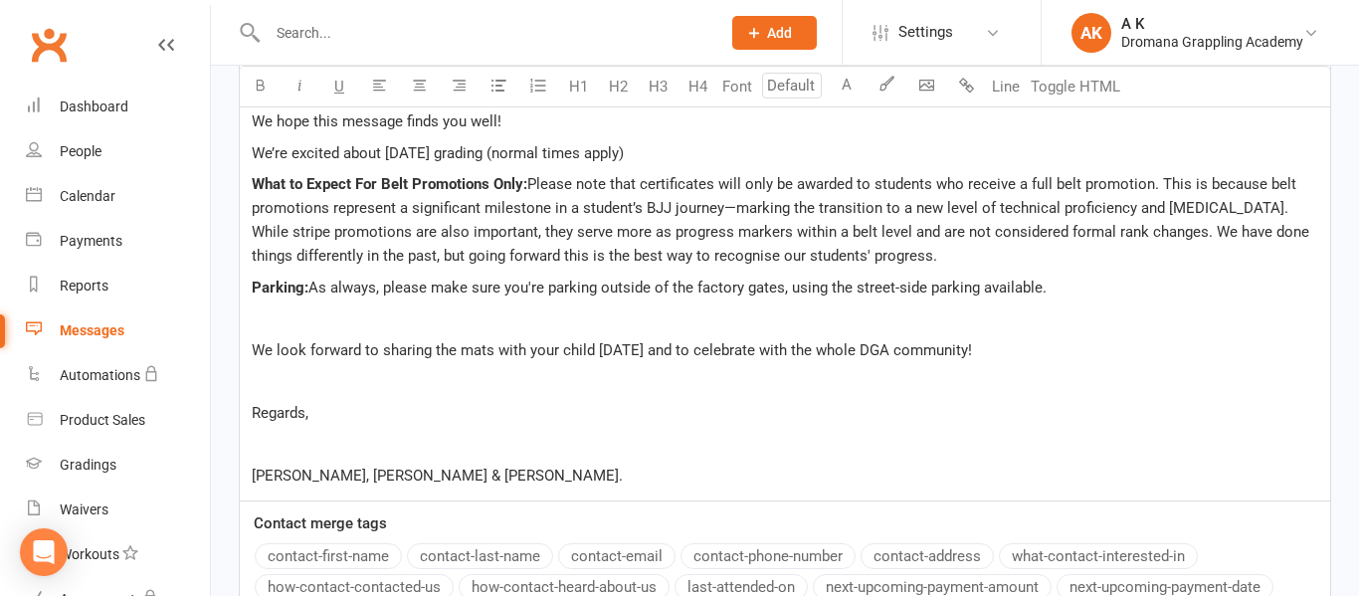
scroll to position [624, 0]
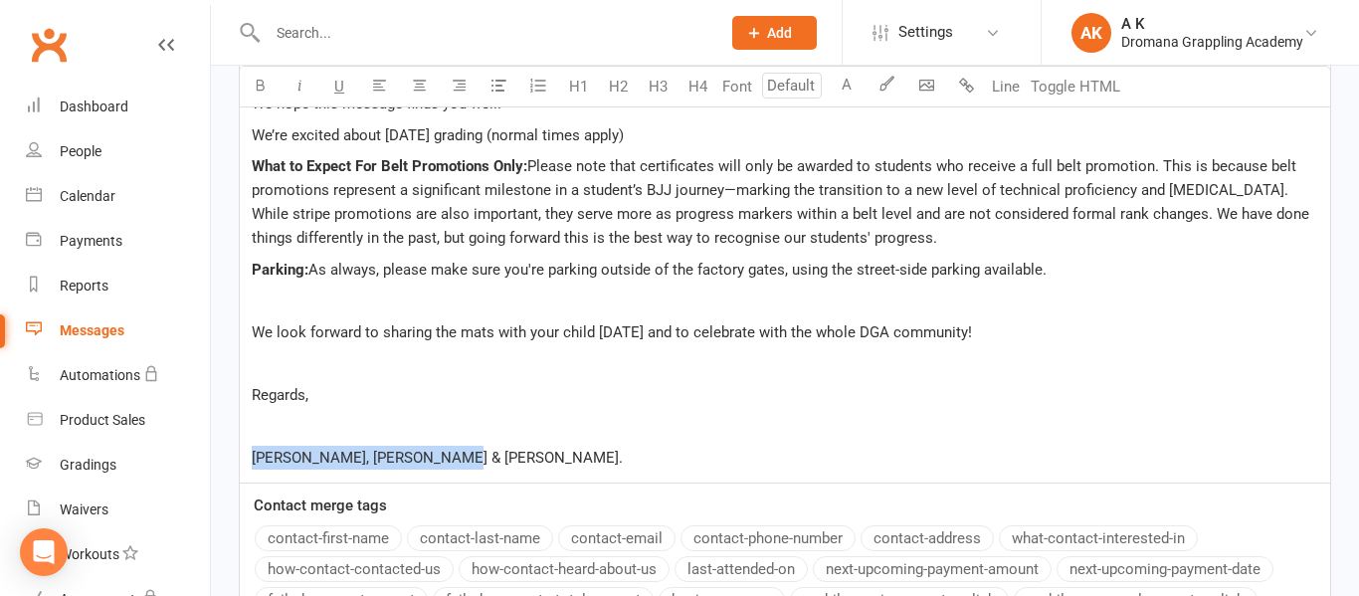
drag, startPoint x: 463, startPoint y: 464, endPoint x: 255, endPoint y: 456, distance: 208.0
click at [255, 456] on p "[PERSON_NAME], [PERSON_NAME] & [PERSON_NAME]." at bounding box center [785, 458] width 1066 height 24
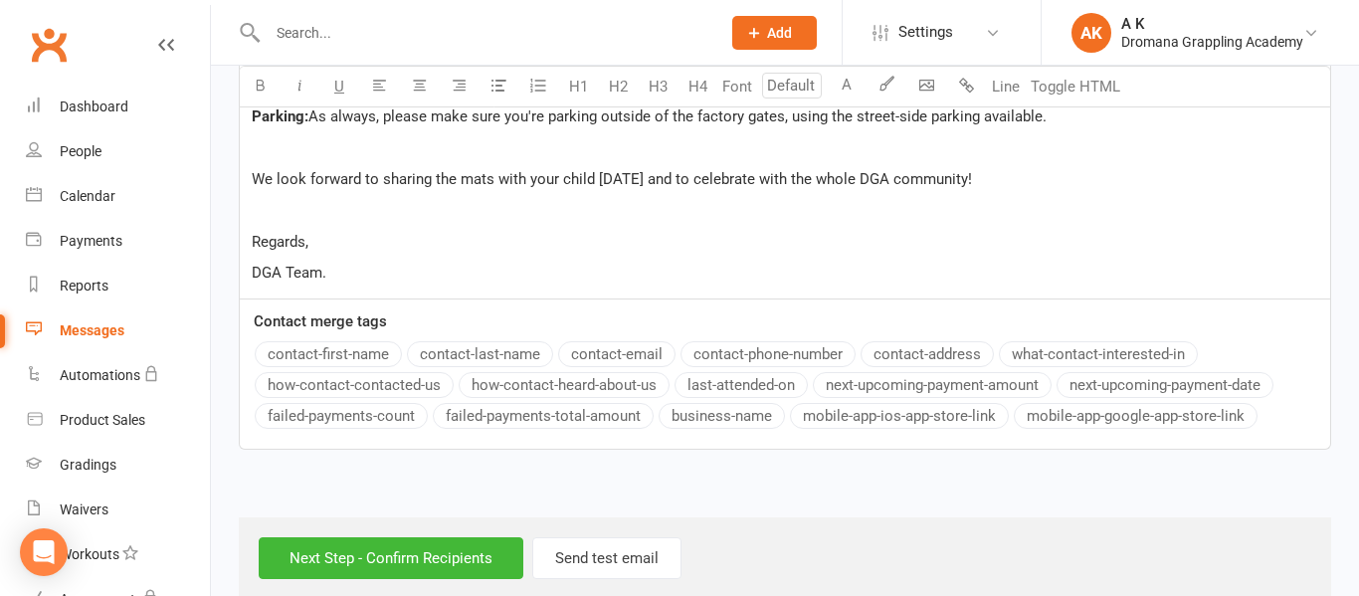
scroll to position [781, 0]
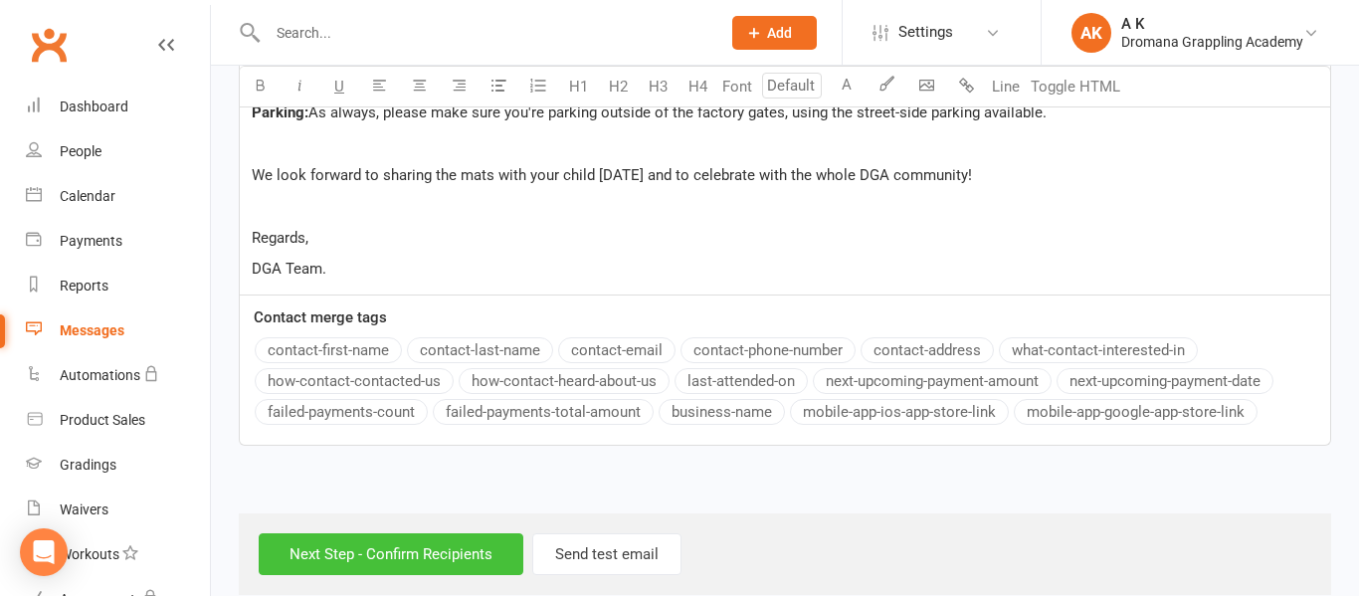
click at [416, 548] on input "Next Step - Confirm Recipients" at bounding box center [391, 554] width 265 height 42
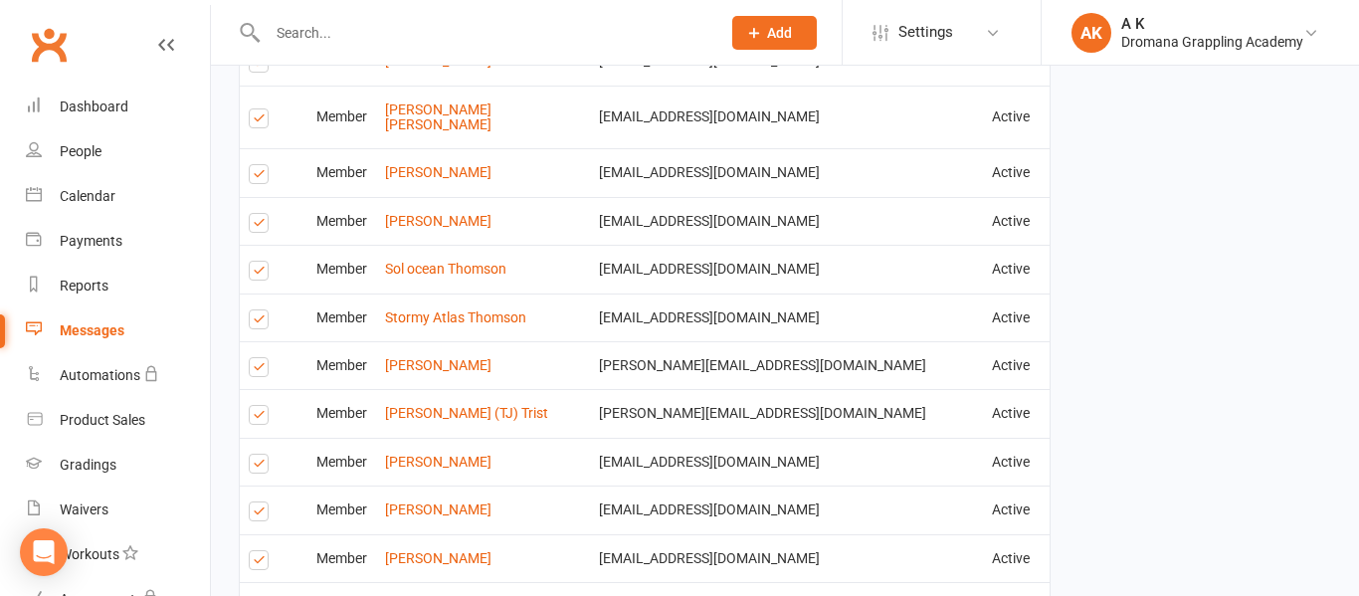
scroll to position [2150, 0]
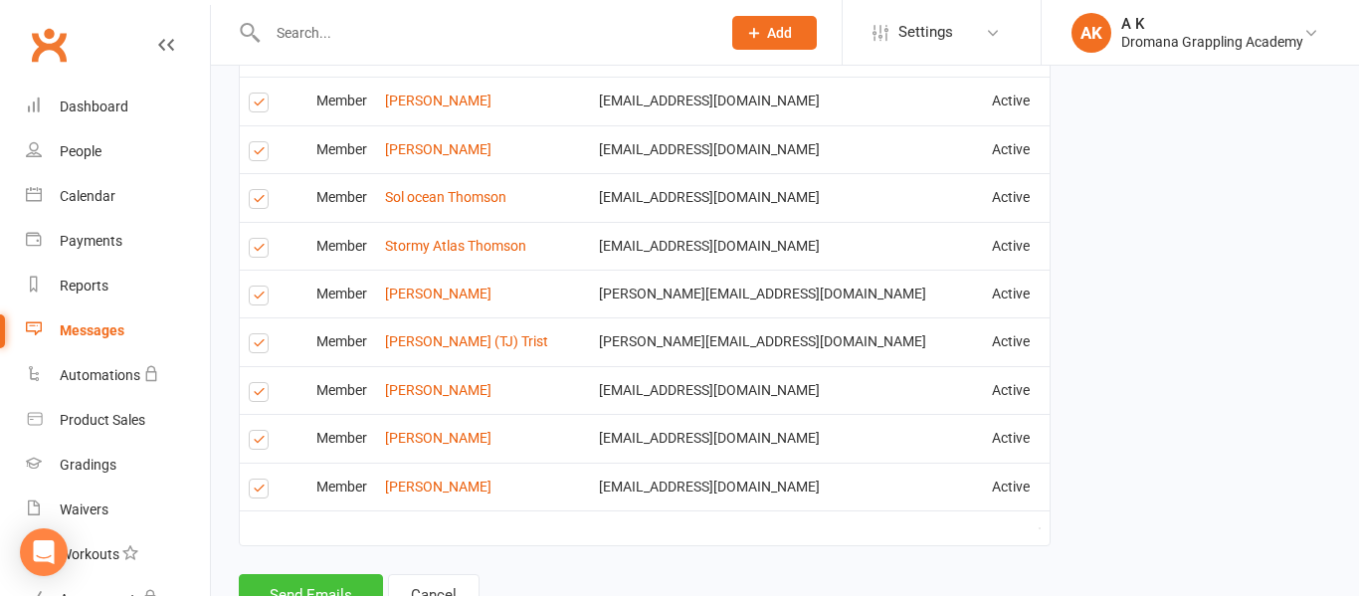
click at [308, 574] on button "Send Emails" at bounding box center [311, 595] width 144 height 42
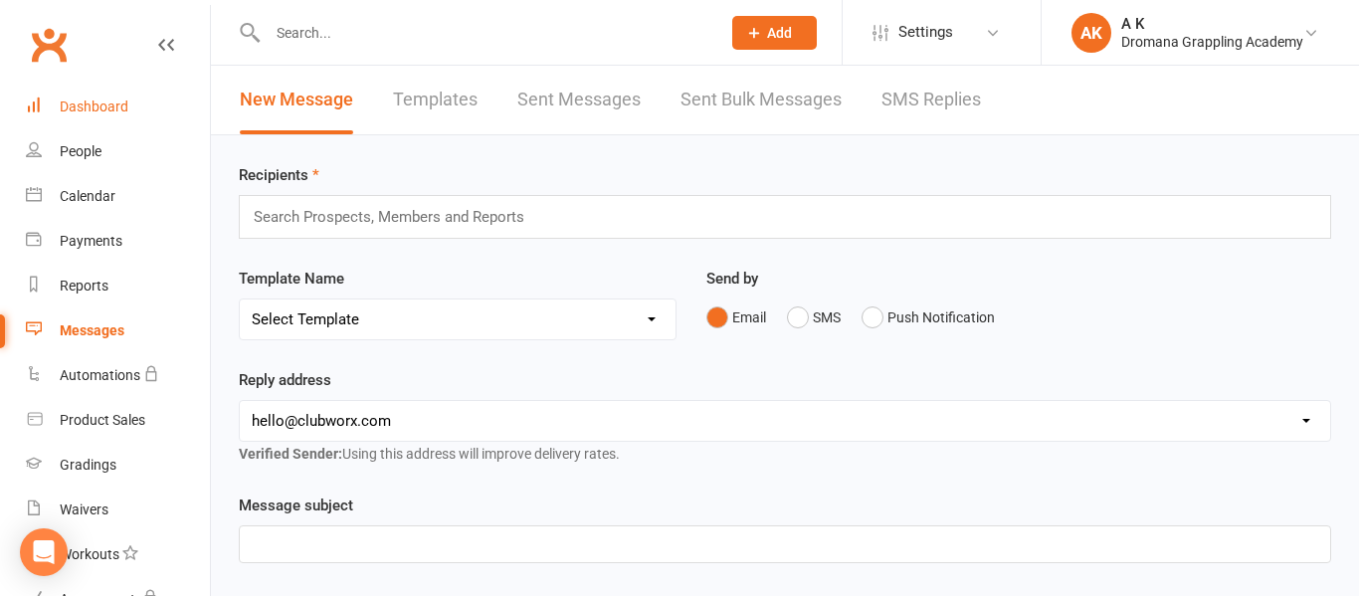
click at [76, 96] on link "Dashboard" at bounding box center [118, 107] width 184 height 45
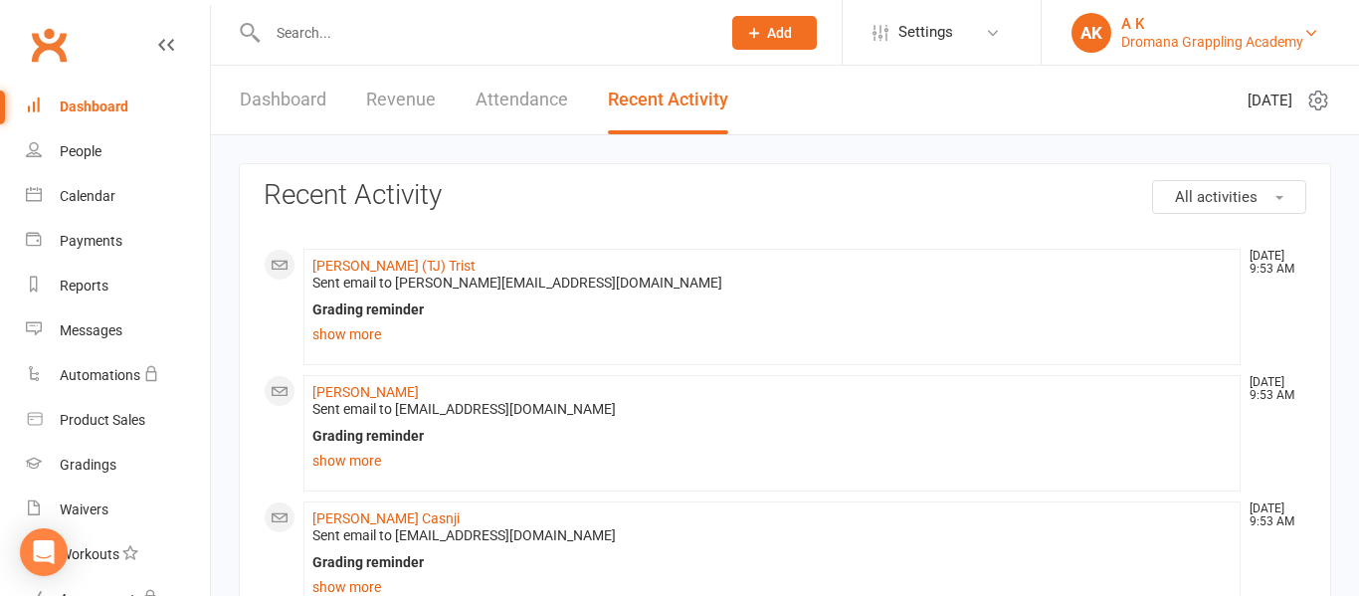
click at [1095, 42] on div "AK" at bounding box center [1091, 33] width 40 height 40
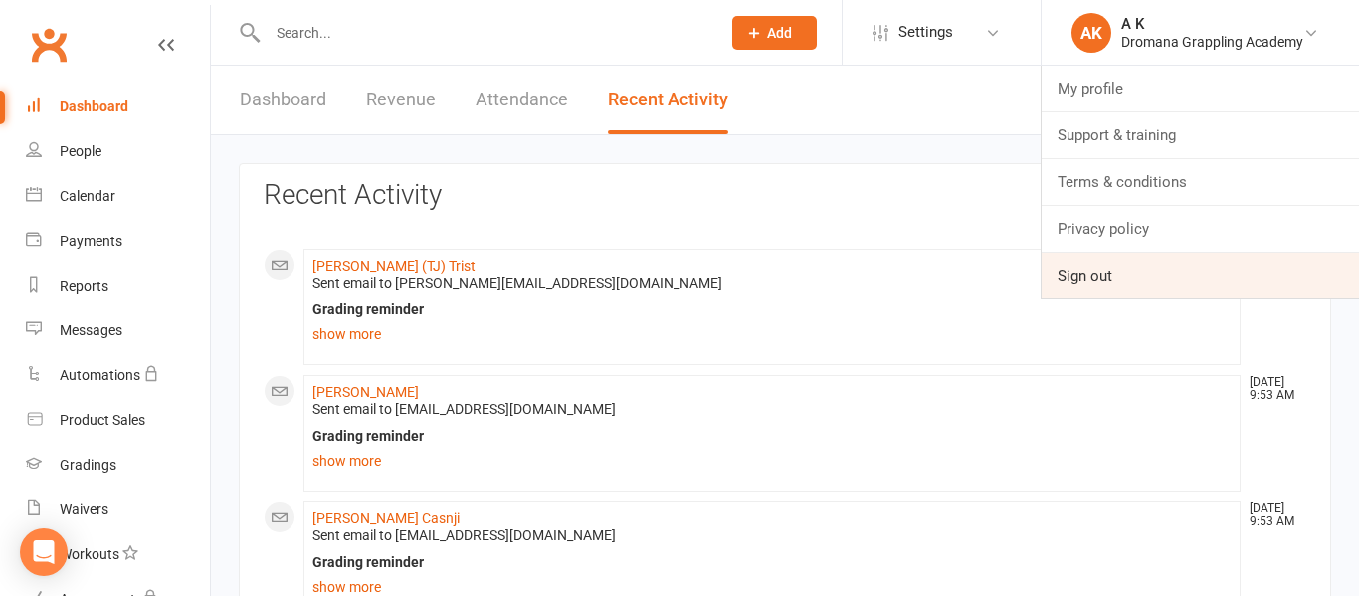
click at [1099, 280] on link "Sign out" at bounding box center [1199, 276] width 317 height 46
